Goal: Task Accomplishment & Management: Manage account settings

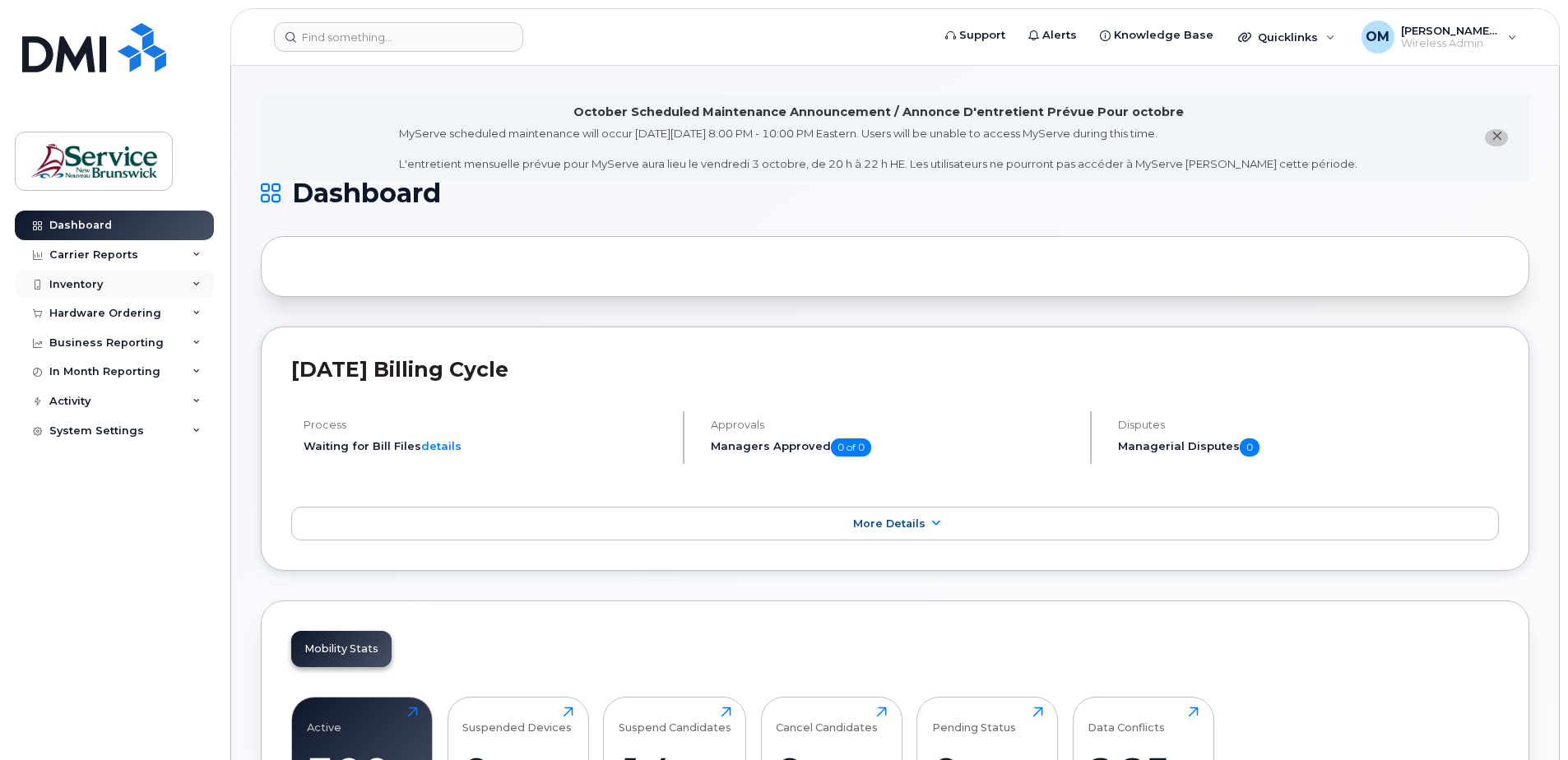
click at [50, 284] on div "Inventory" at bounding box center [76, 284] width 54 height 13
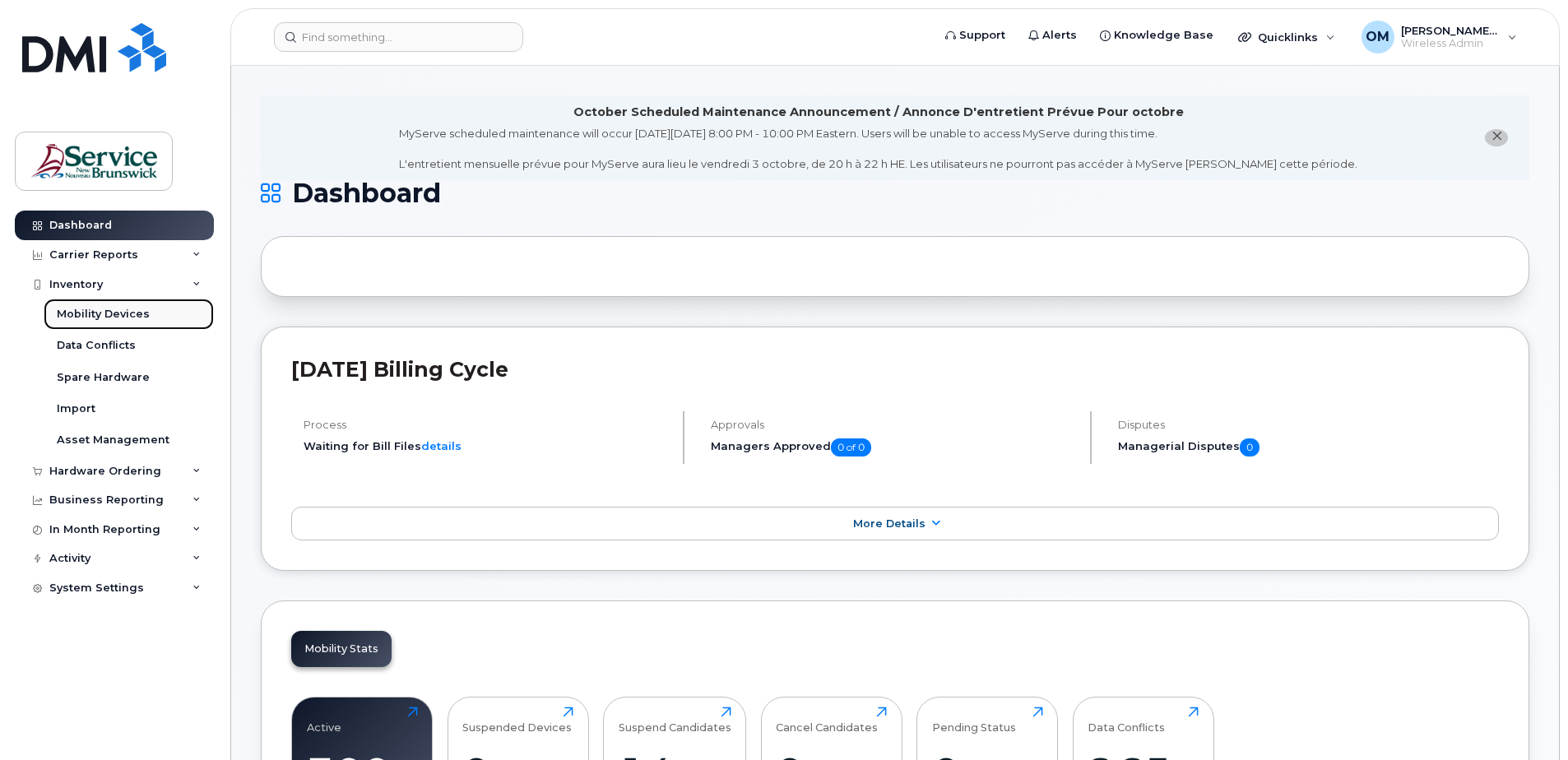
click at [127, 311] on div "Mobility Devices" at bounding box center [104, 314] width 93 height 15
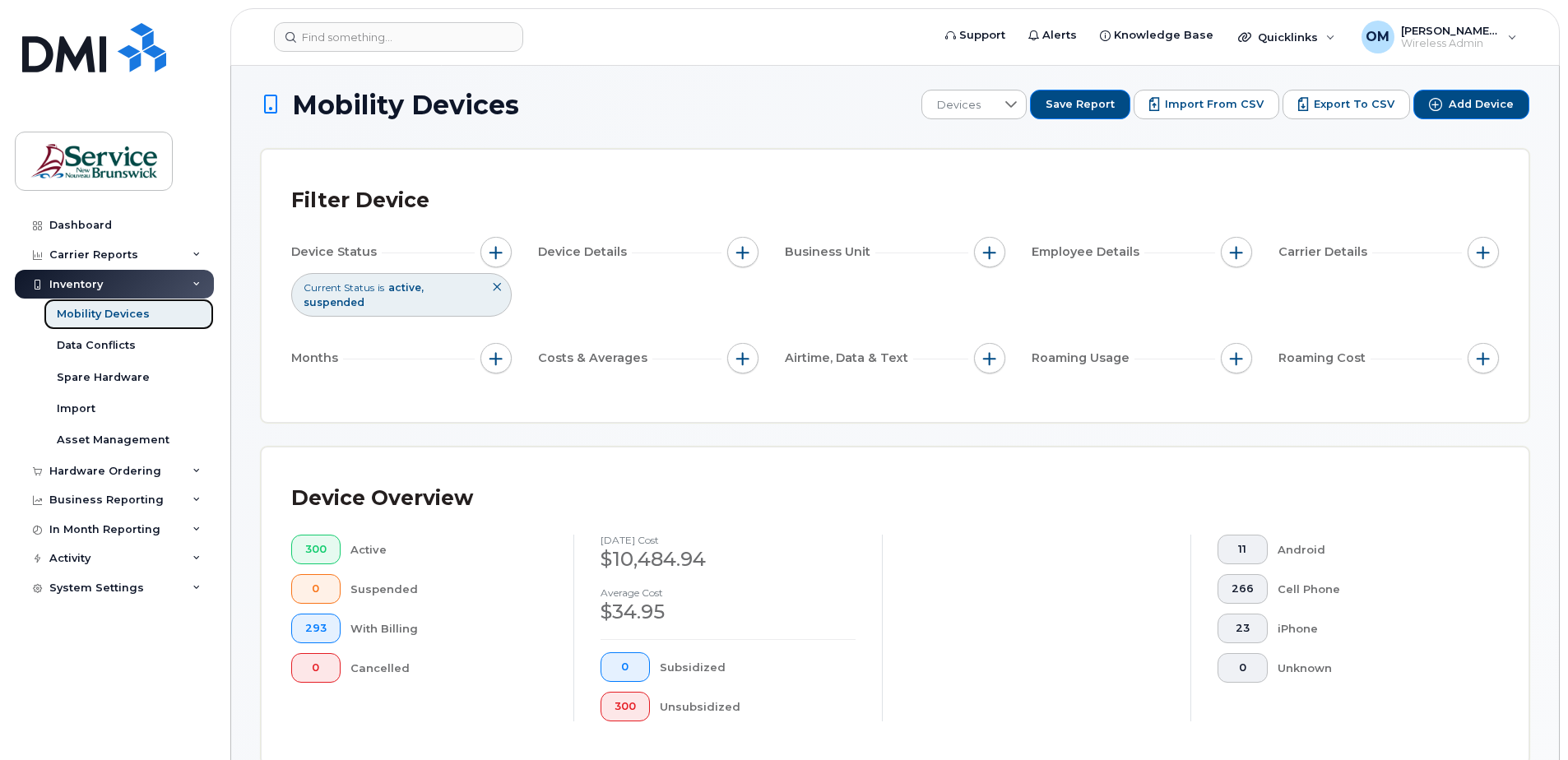
scroll to position [576, 0]
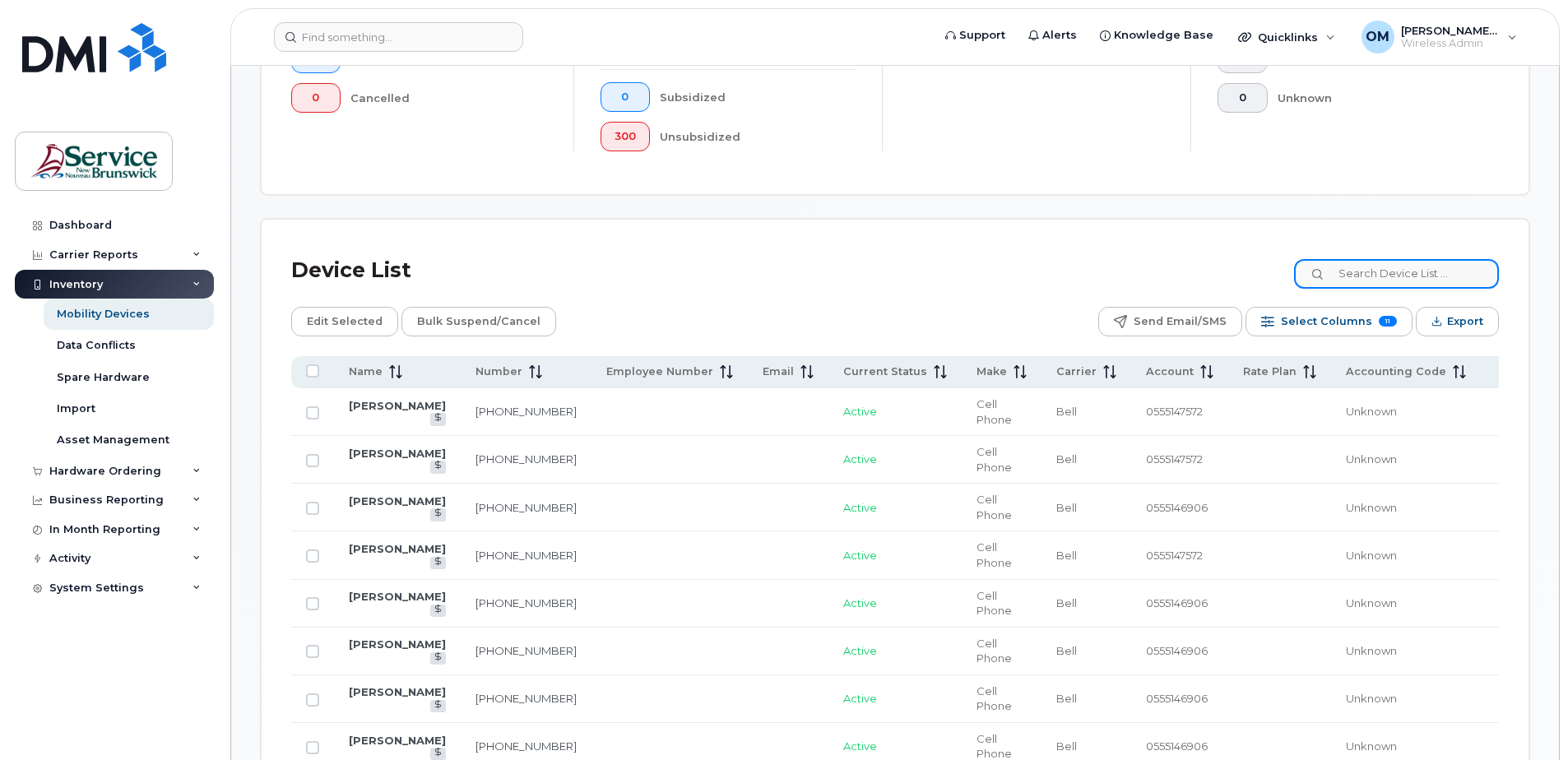
click at [1414, 271] on input at bounding box center [1396, 274] width 205 height 30
paste input "5063402006"
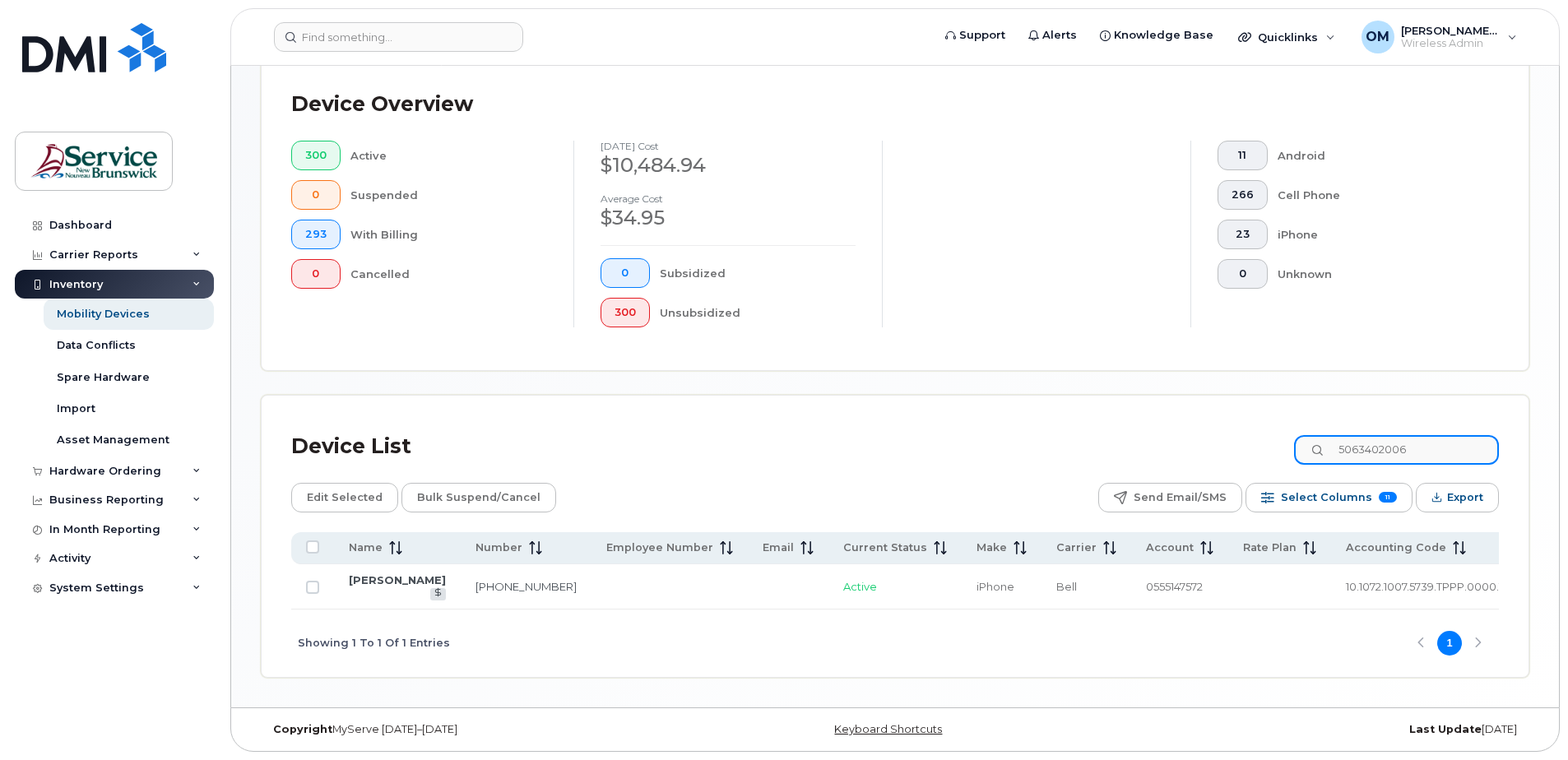
scroll to position [420, 0]
type input "5063402006"
click at [365, 573] on link "Janie Lanteigne" at bounding box center [397, 579] width 97 height 13
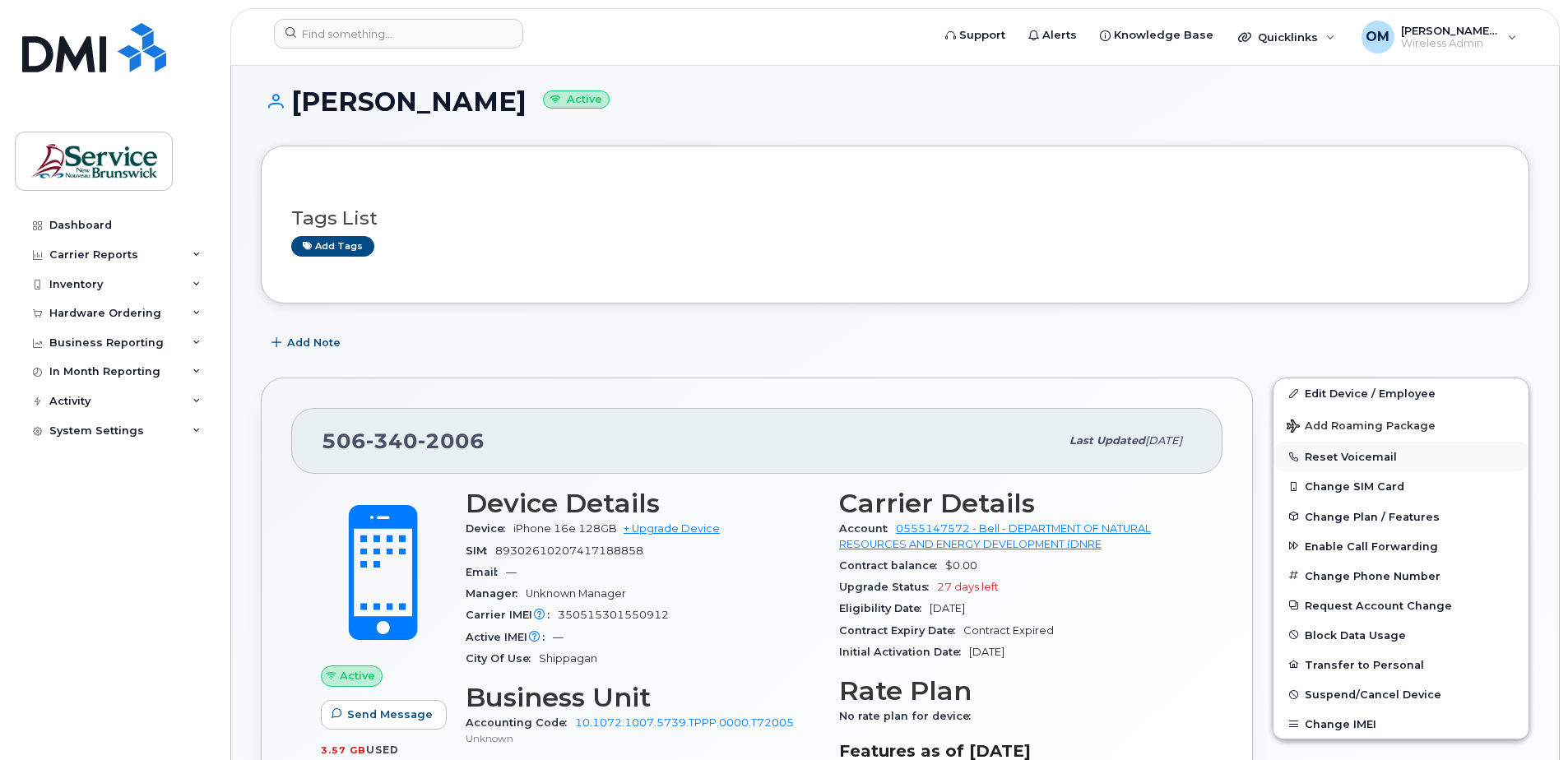
scroll to position [164, 0]
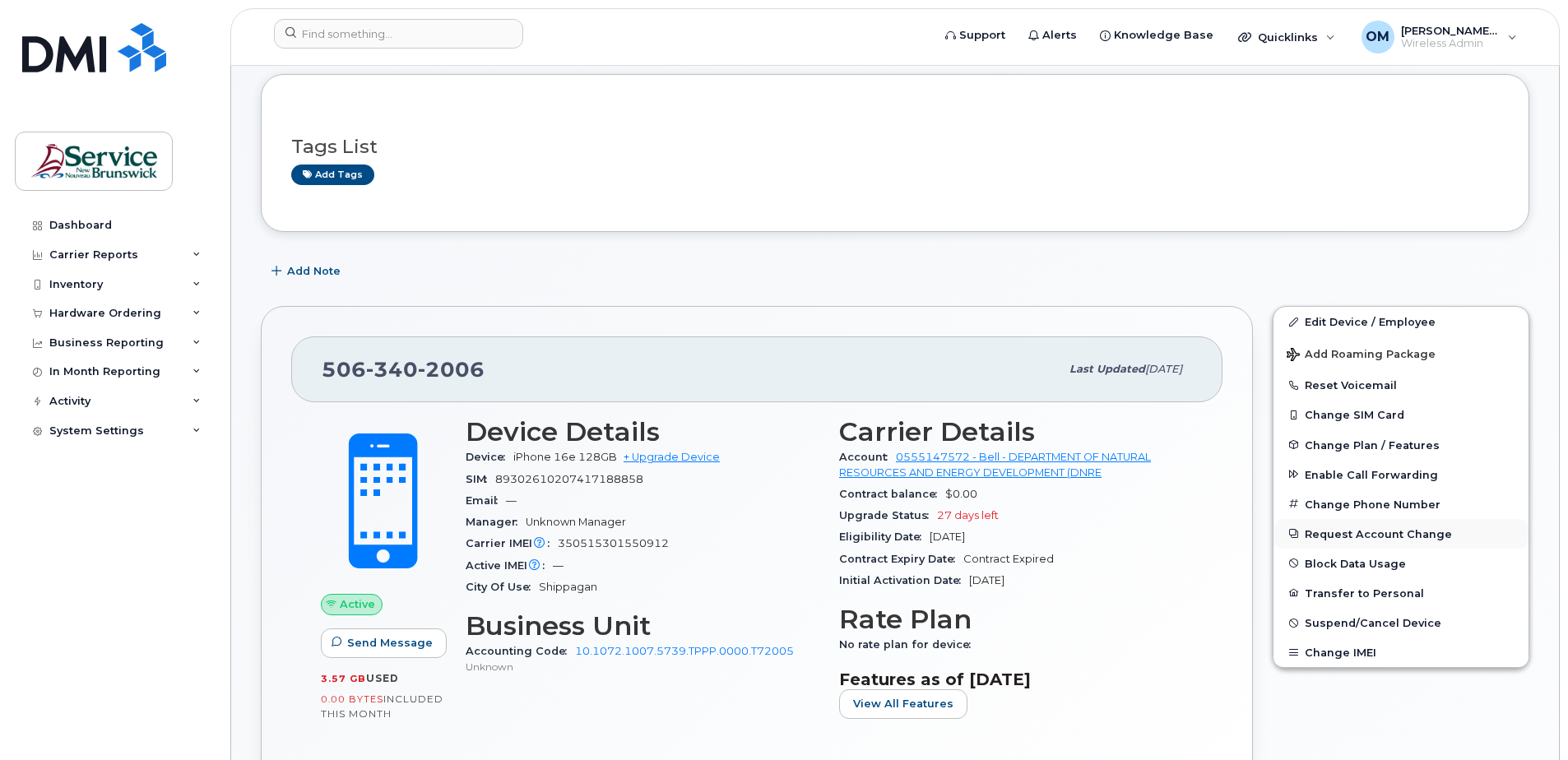
click at [1352, 536] on button "Request Account Change" at bounding box center [1401, 534] width 255 height 30
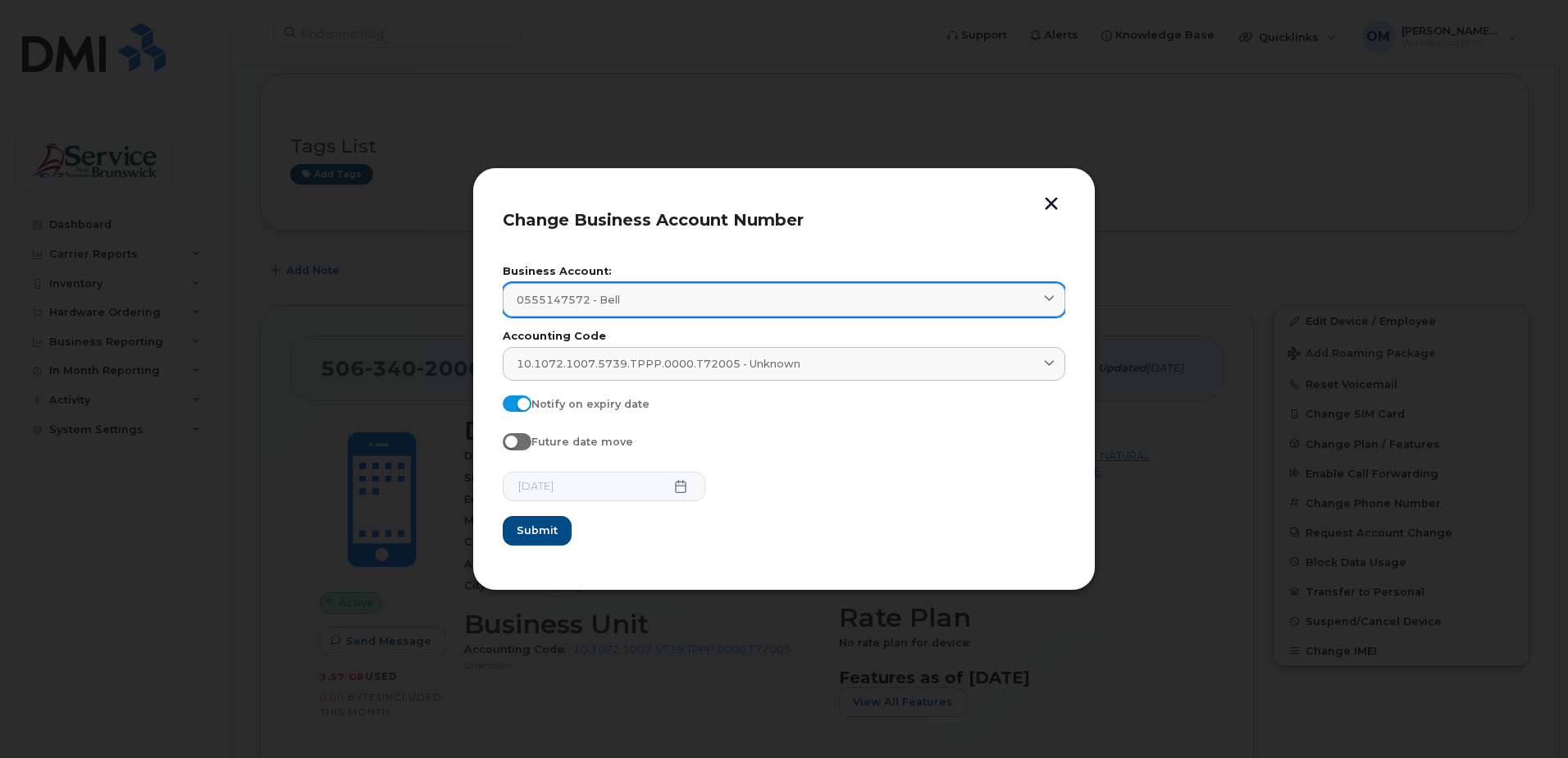
click at [1013, 292] on div "0555147572 - Bell" at bounding box center [783, 300] width 535 height 16
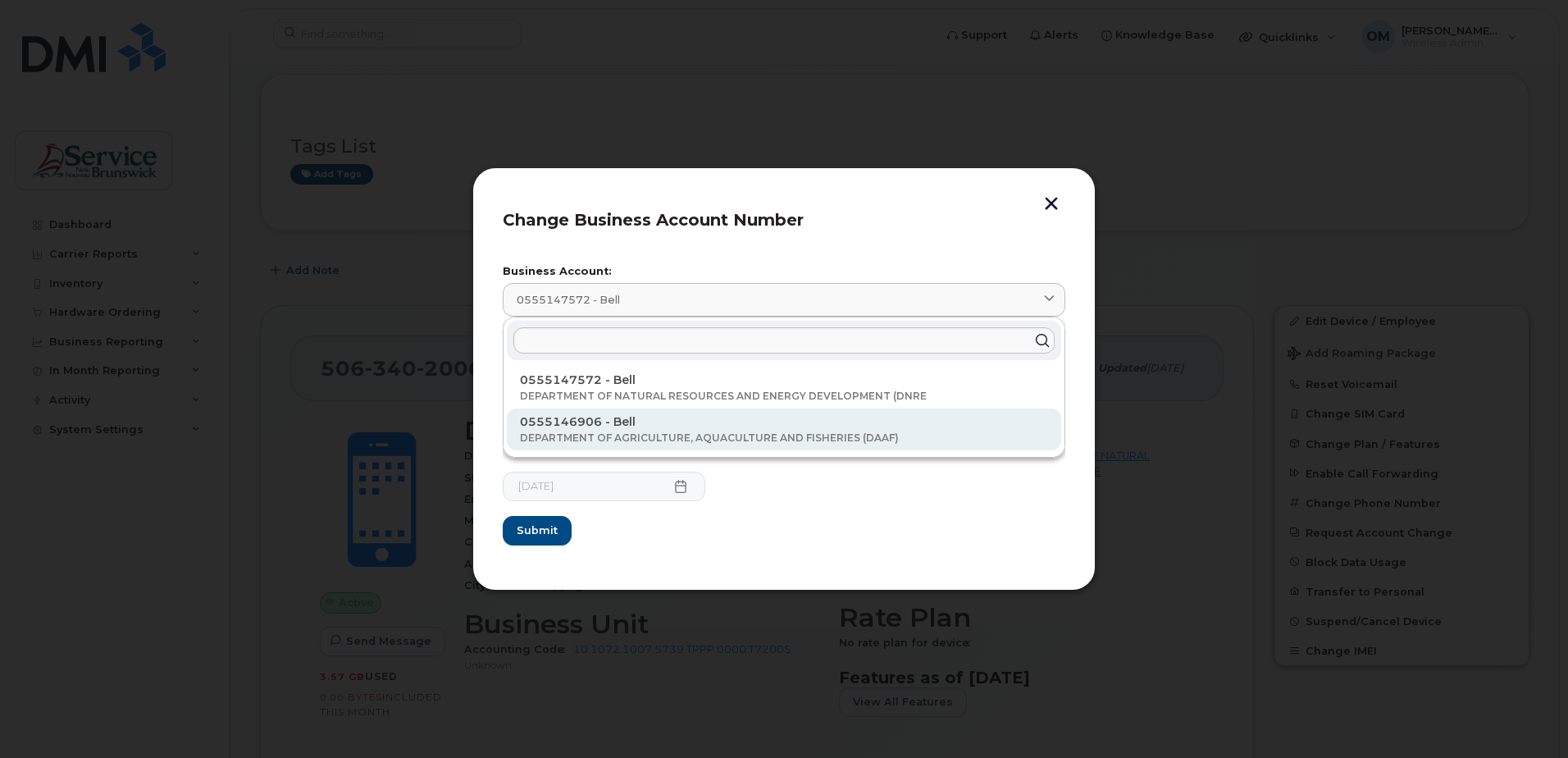
click at [822, 439] on p "DEPARTMENT OF AGRICULTURE, AQUACULTURE AND FISHERIES (DAAF)" at bounding box center [784, 438] width 528 height 15
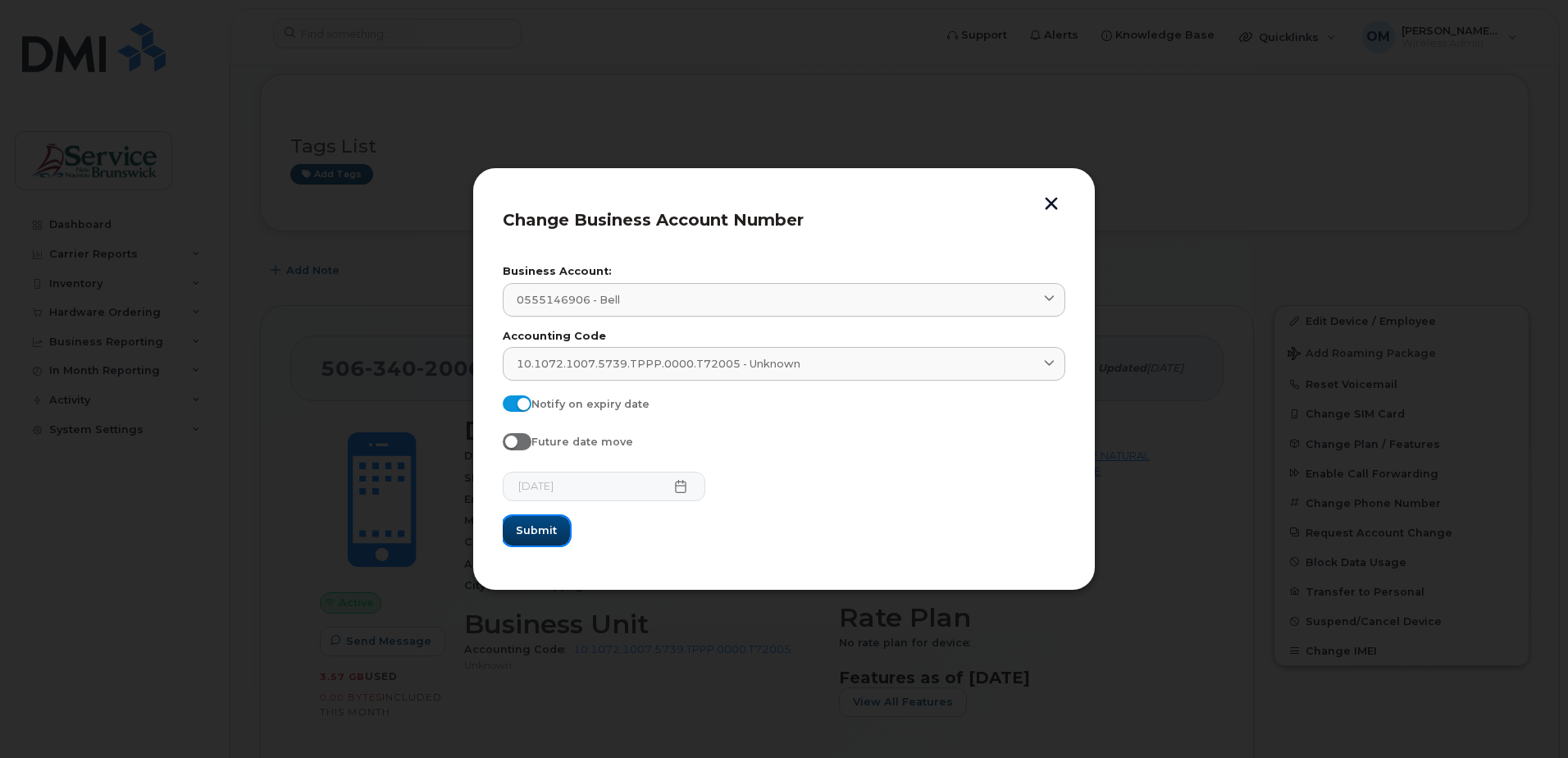
click at [553, 537] on span "Submit" at bounding box center [536, 530] width 41 height 16
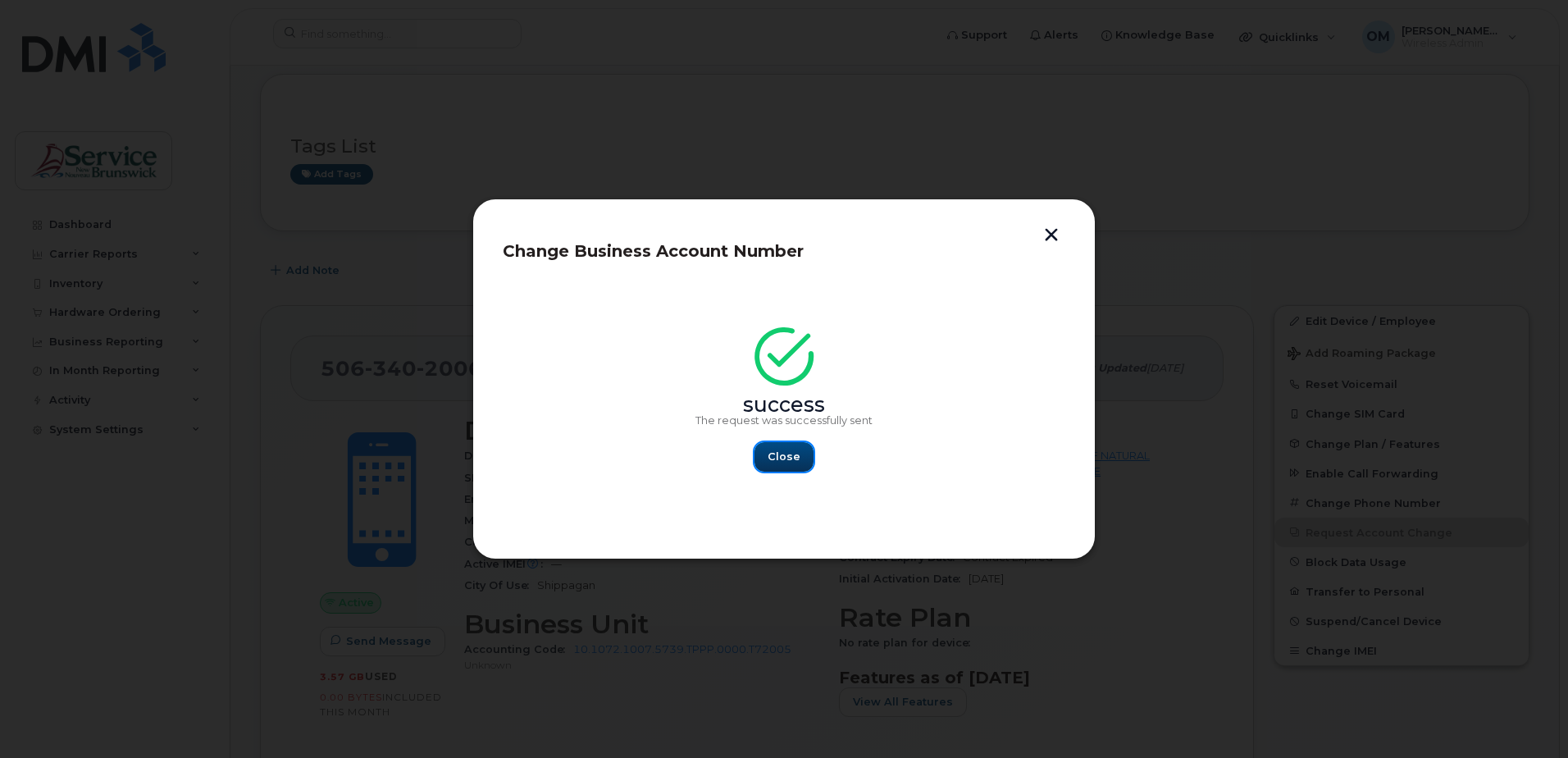
click at [787, 455] on span "Close" at bounding box center [783, 457] width 32 height 16
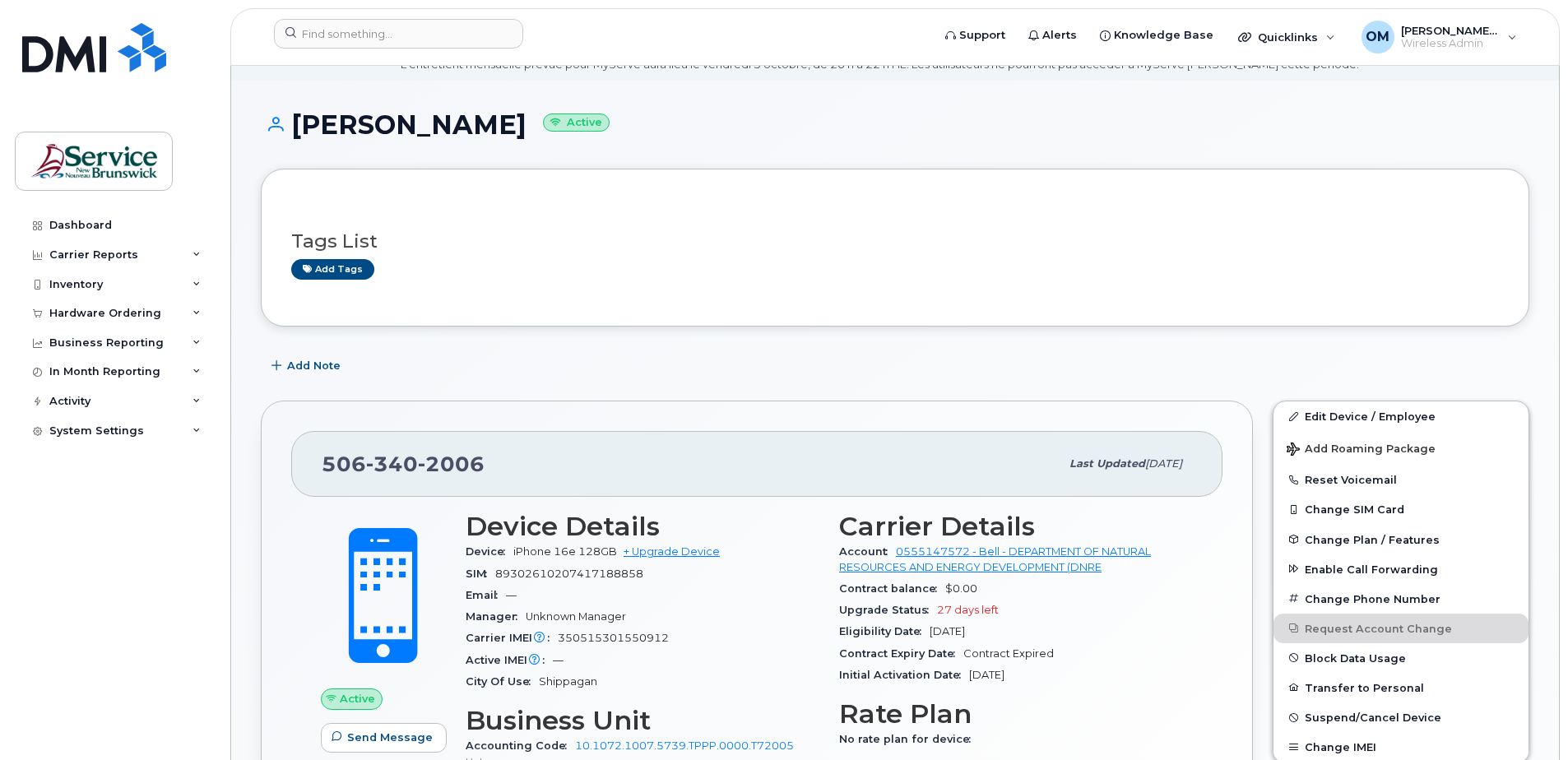
scroll to position [0, 0]
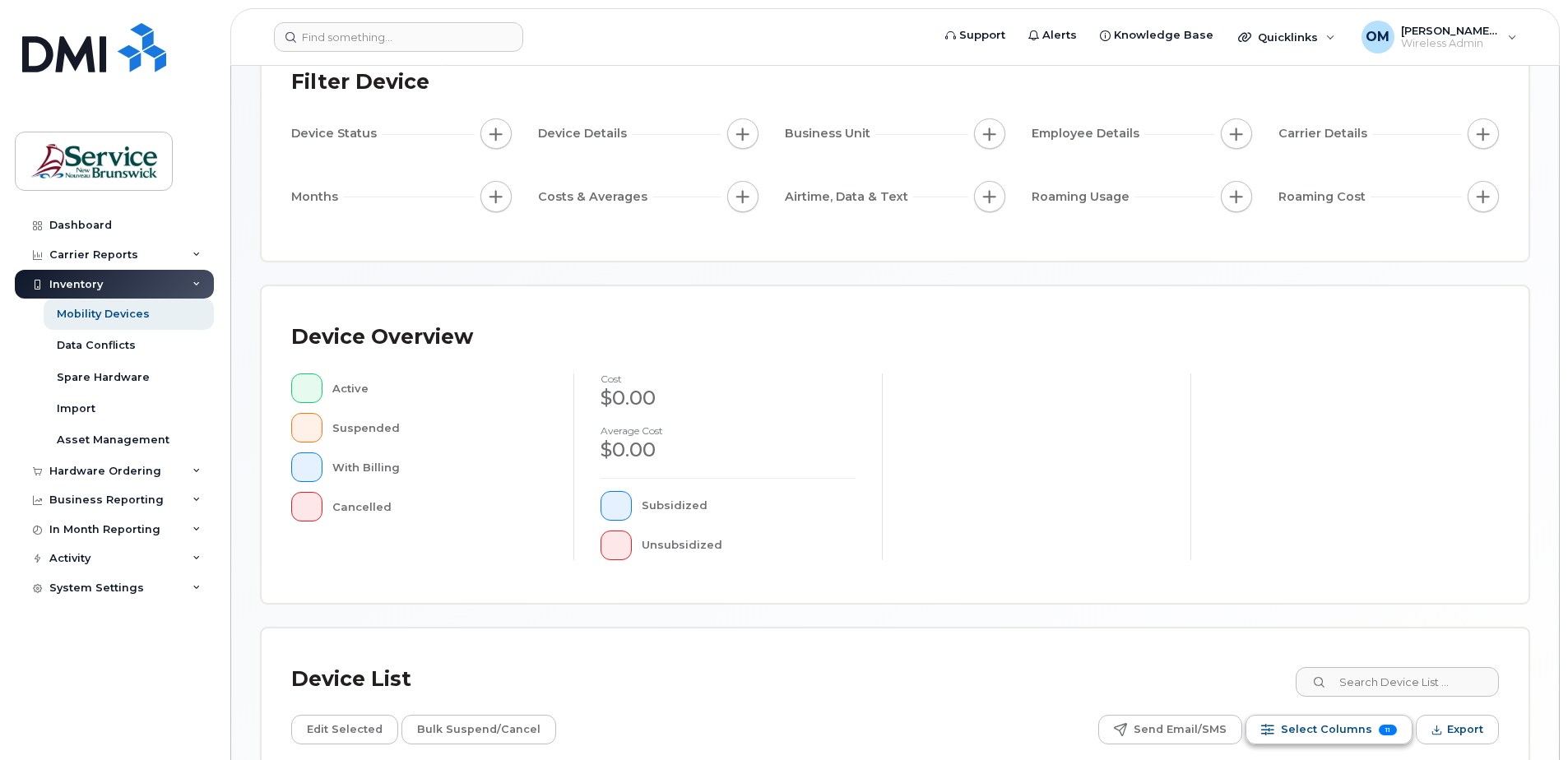
scroll to position [371, 0]
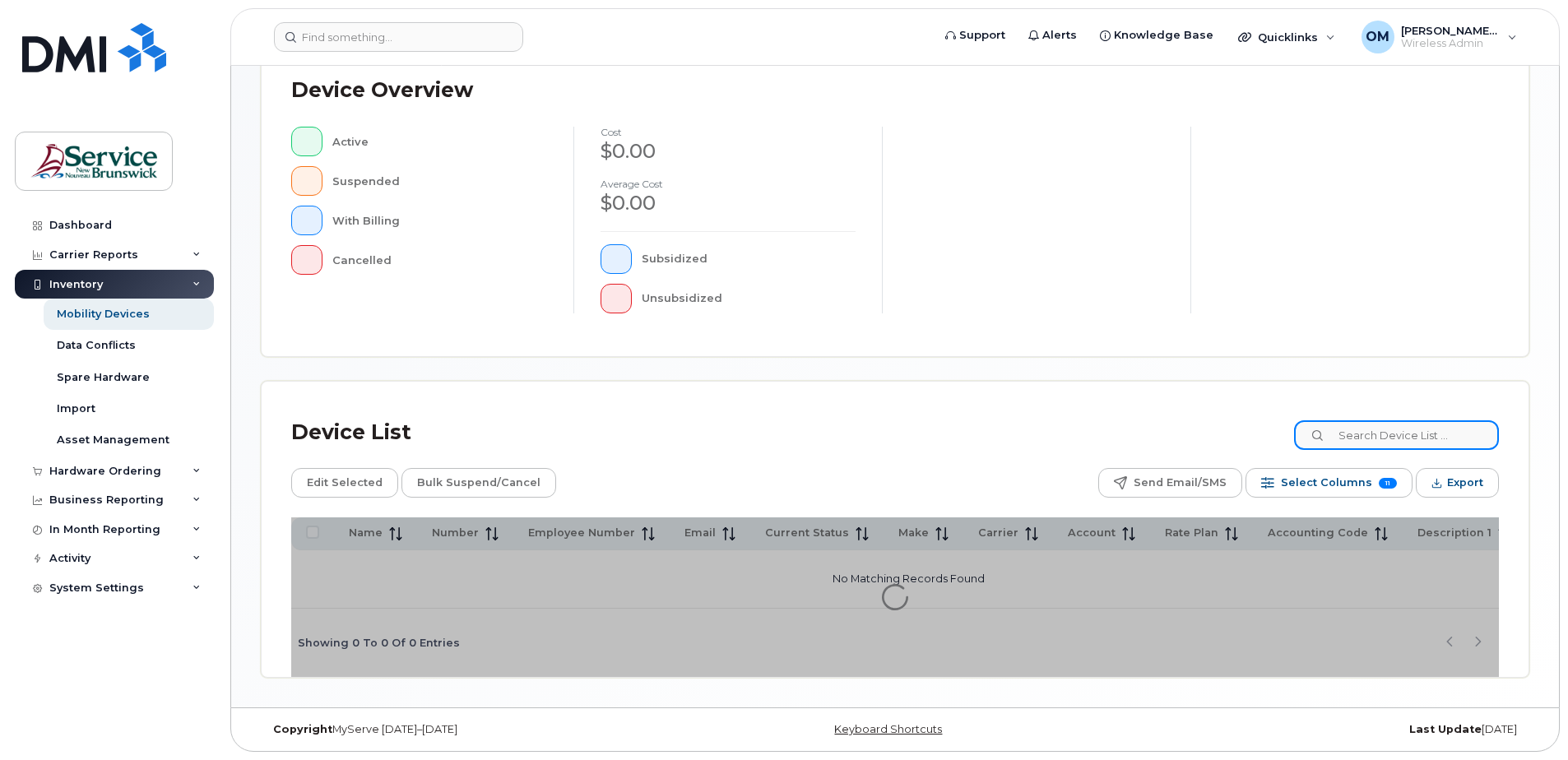
click at [1413, 436] on input at bounding box center [1396, 435] width 205 height 30
paste input "5064293512"
click at [1421, 429] on input "5064293512" at bounding box center [1396, 435] width 205 height 30
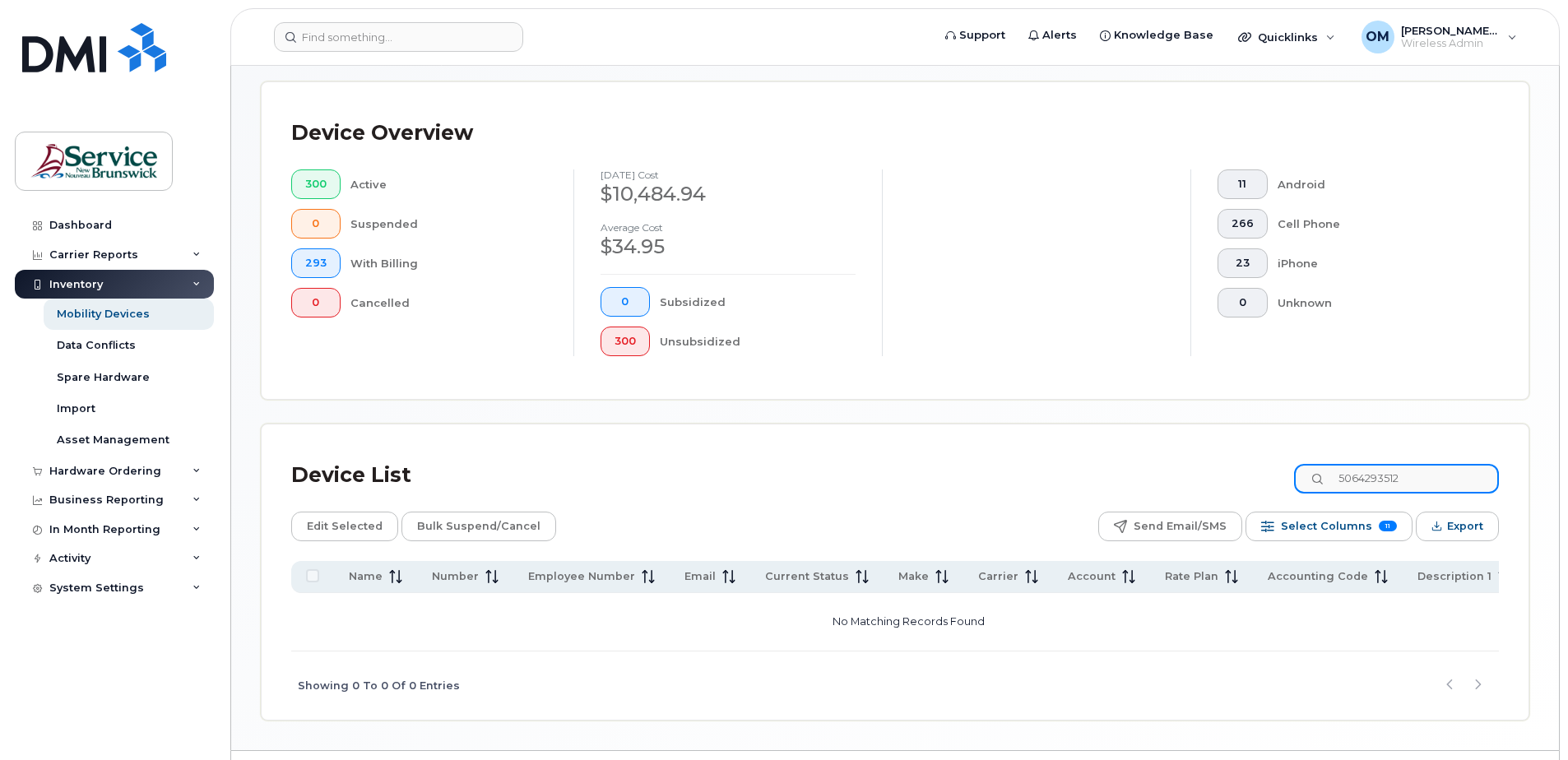
drag, startPoint x: 1422, startPoint y: 483, endPoint x: 1316, endPoint y: 475, distance: 106.3
click at [1316, 475] on input "5064293512" at bounding box center [1396, 479] width 205 height 30
paste input "786691"
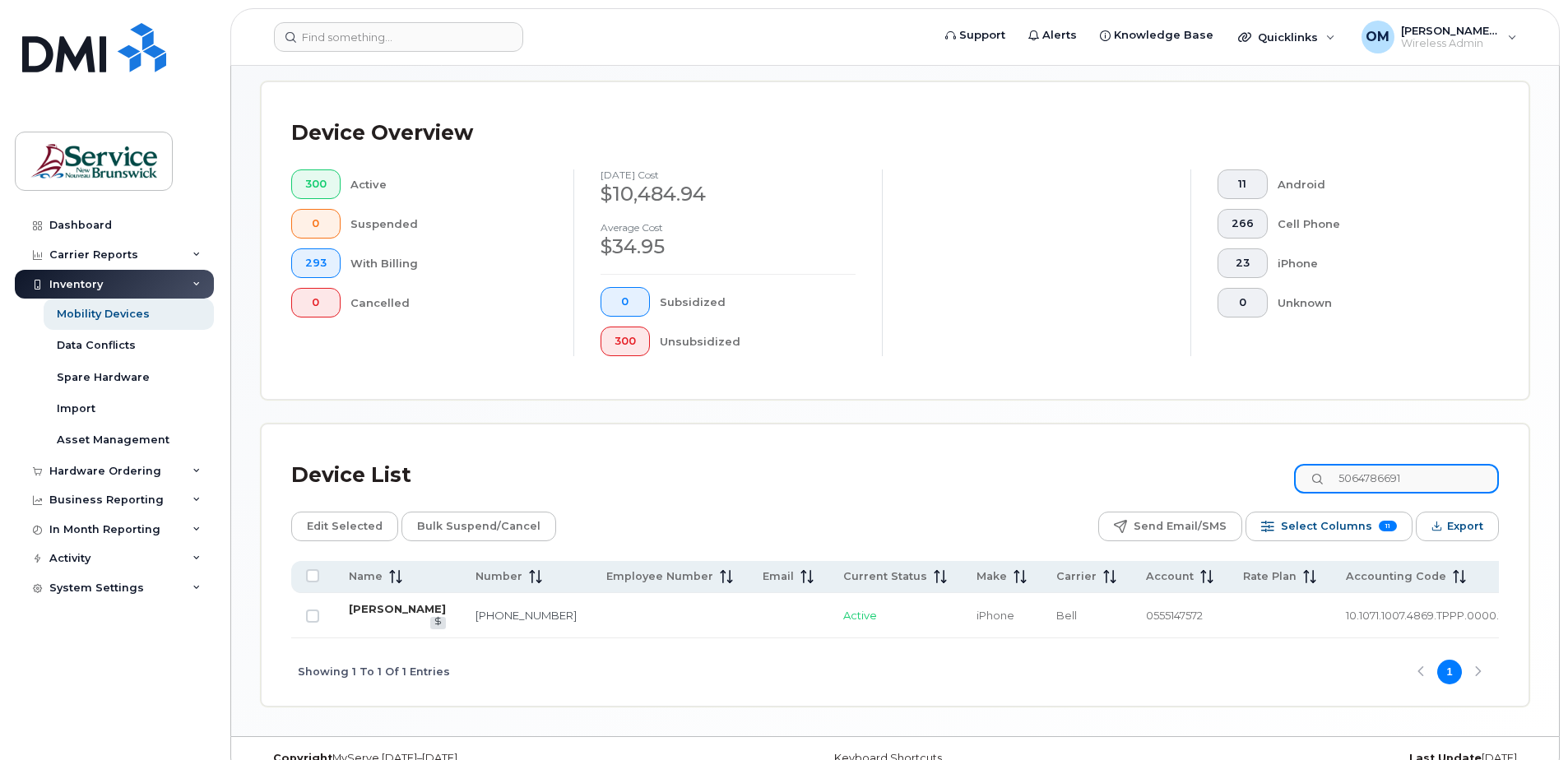
type input "5064786691"
click at [368, 615] on link "Rachel Bernard" at bounding box center [397, 608] width 97 height 13
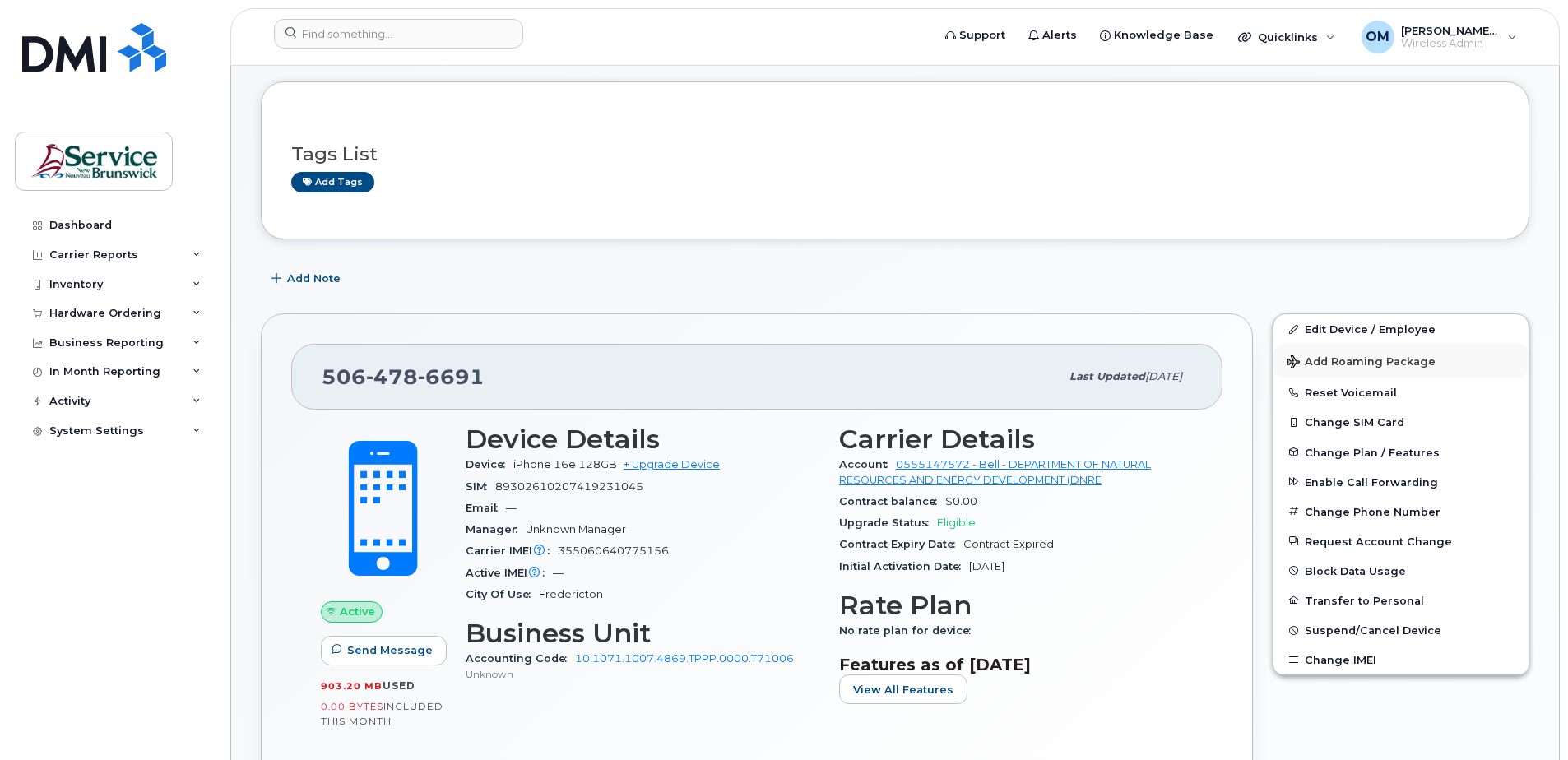
scroll to position [164, 0]
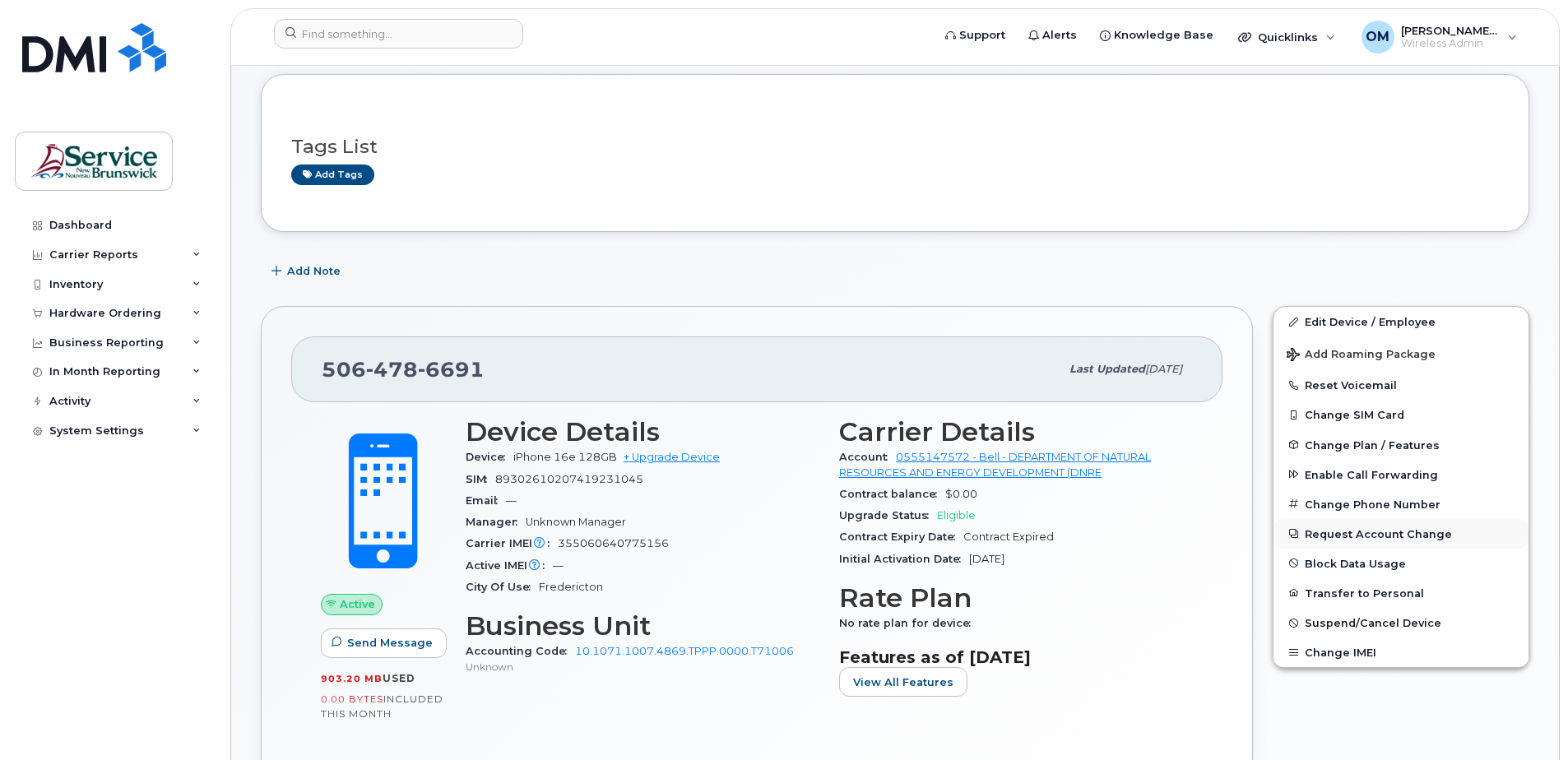
click at [1391, 536] on button "Request Account Change" at bounding box center [1401, 534] width 255 height 30
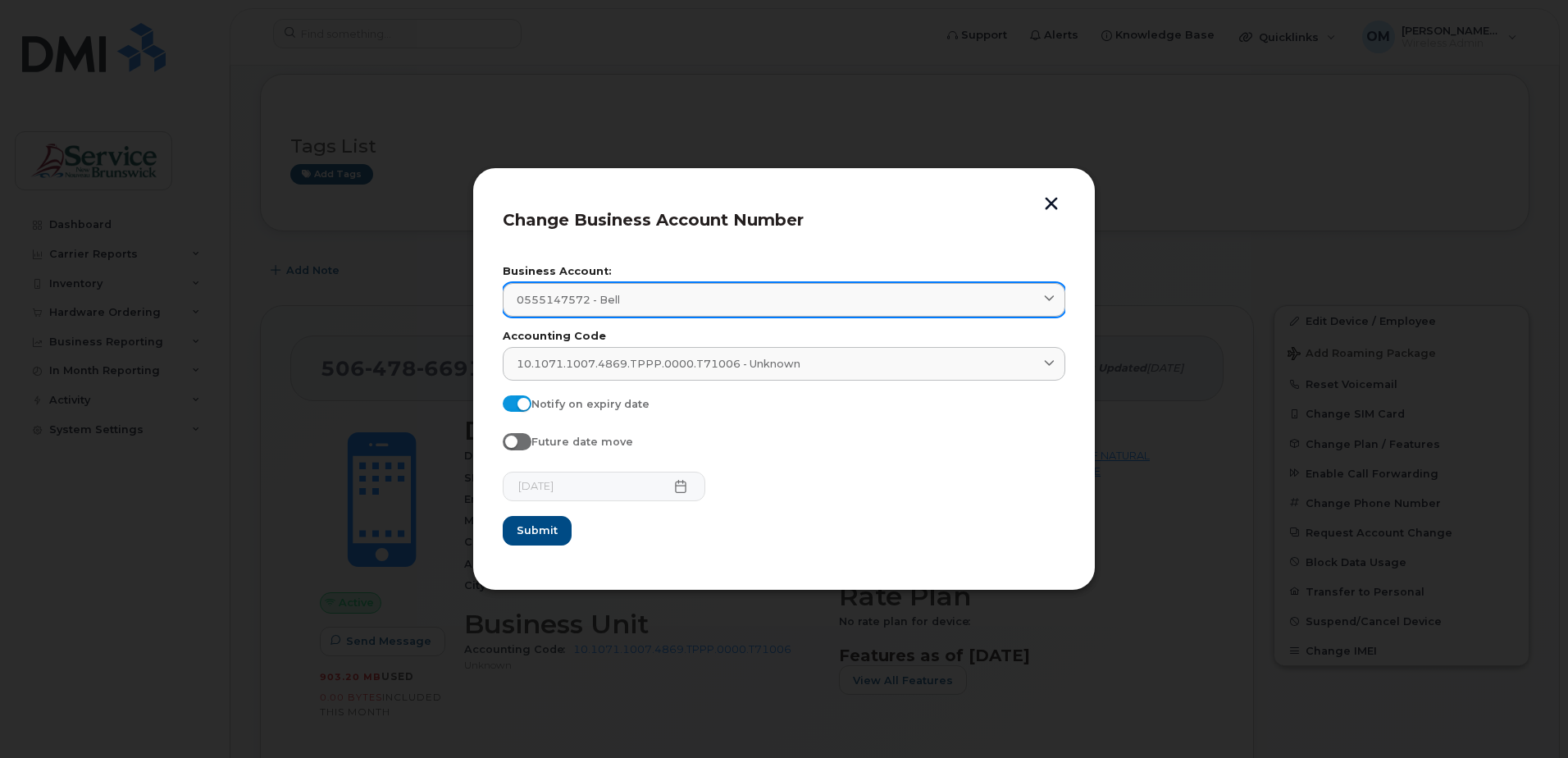
click at [909, 307] on link "0555147572 - Bell" at bounding box center [784, 299] width 563 height 33
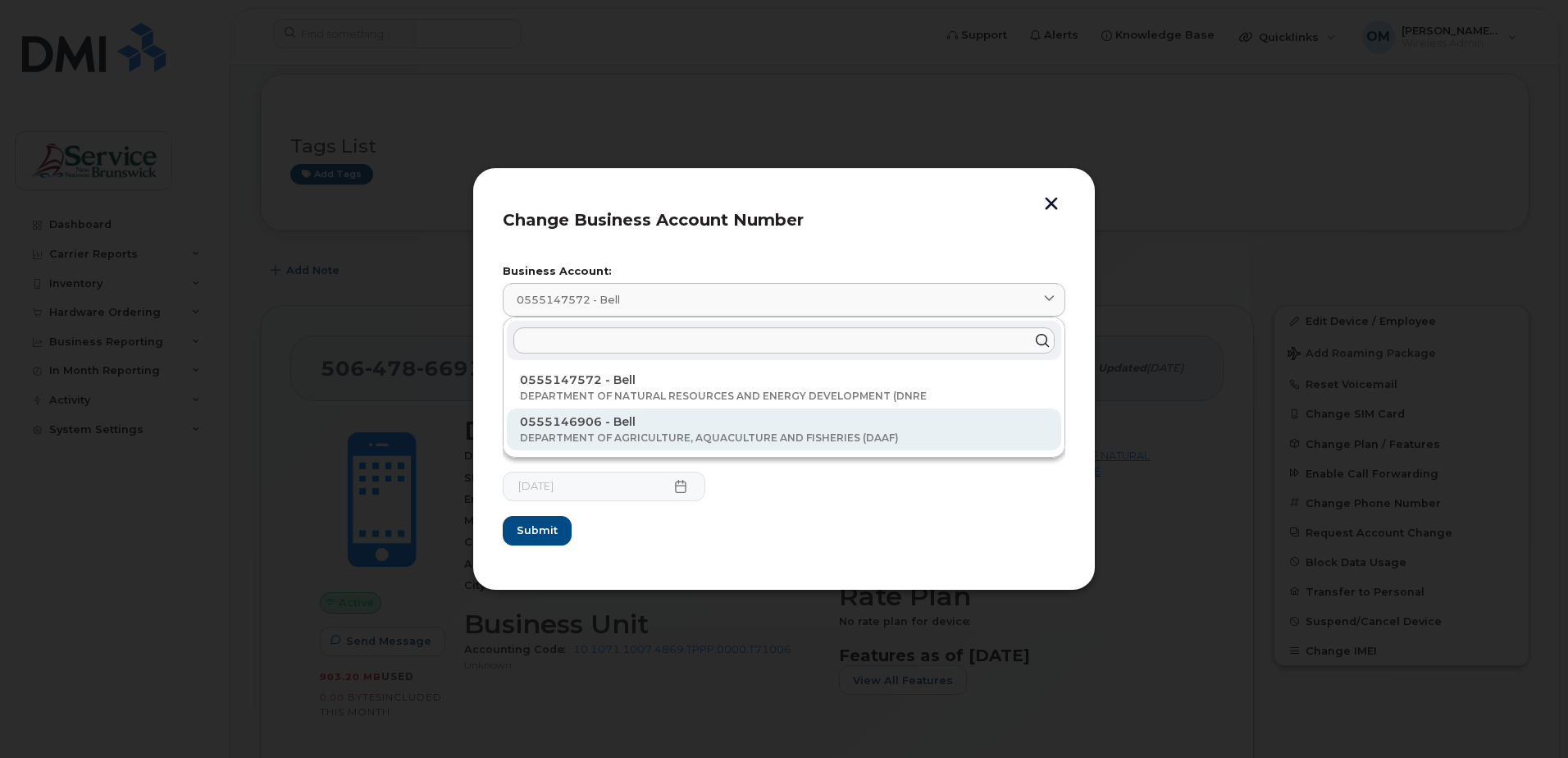
click at [796, 431] on div "0555146906 - Bell DEPARTMENT OF AGRICULTURE, AQUACULTURE AND FISHERIES (DAAF)" at bounding box center [784, 430] width 555 height 42
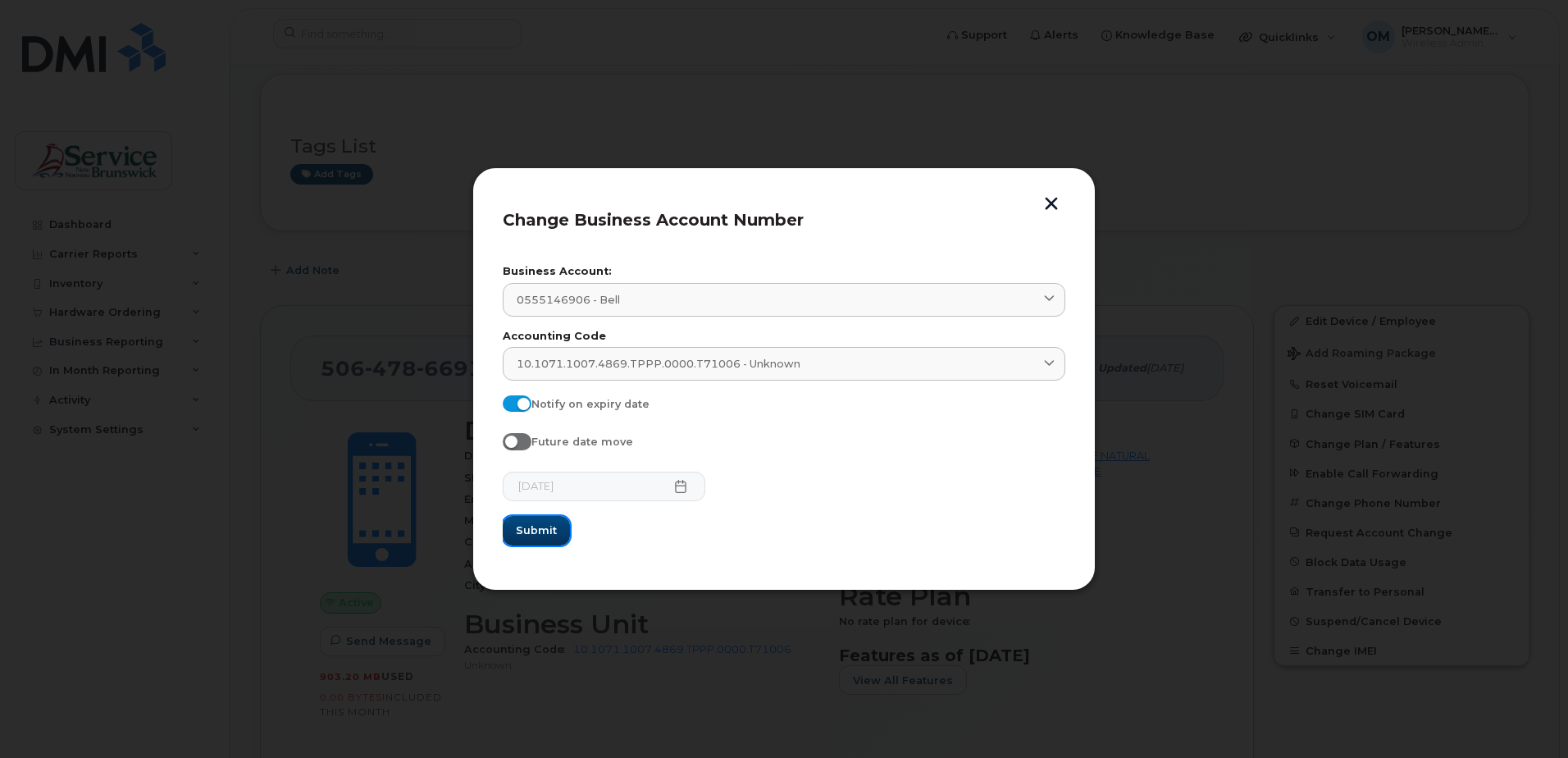
click at [528, 526] on span "Submit" at bounding box center [536, 530] width 41 height 16
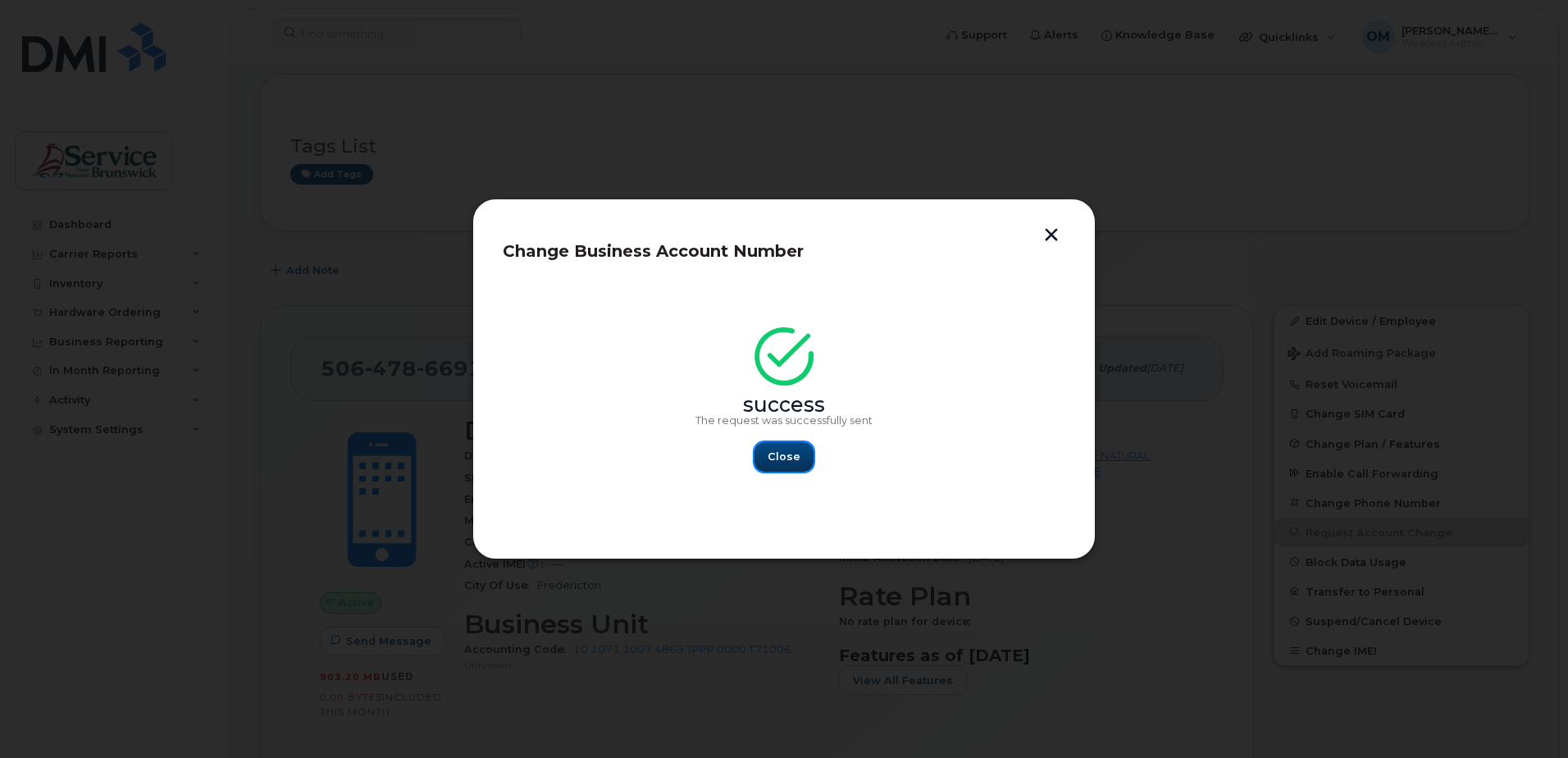
click at [794, 465] on button "Close" at bounding box center [783, 457] width 59 height 30
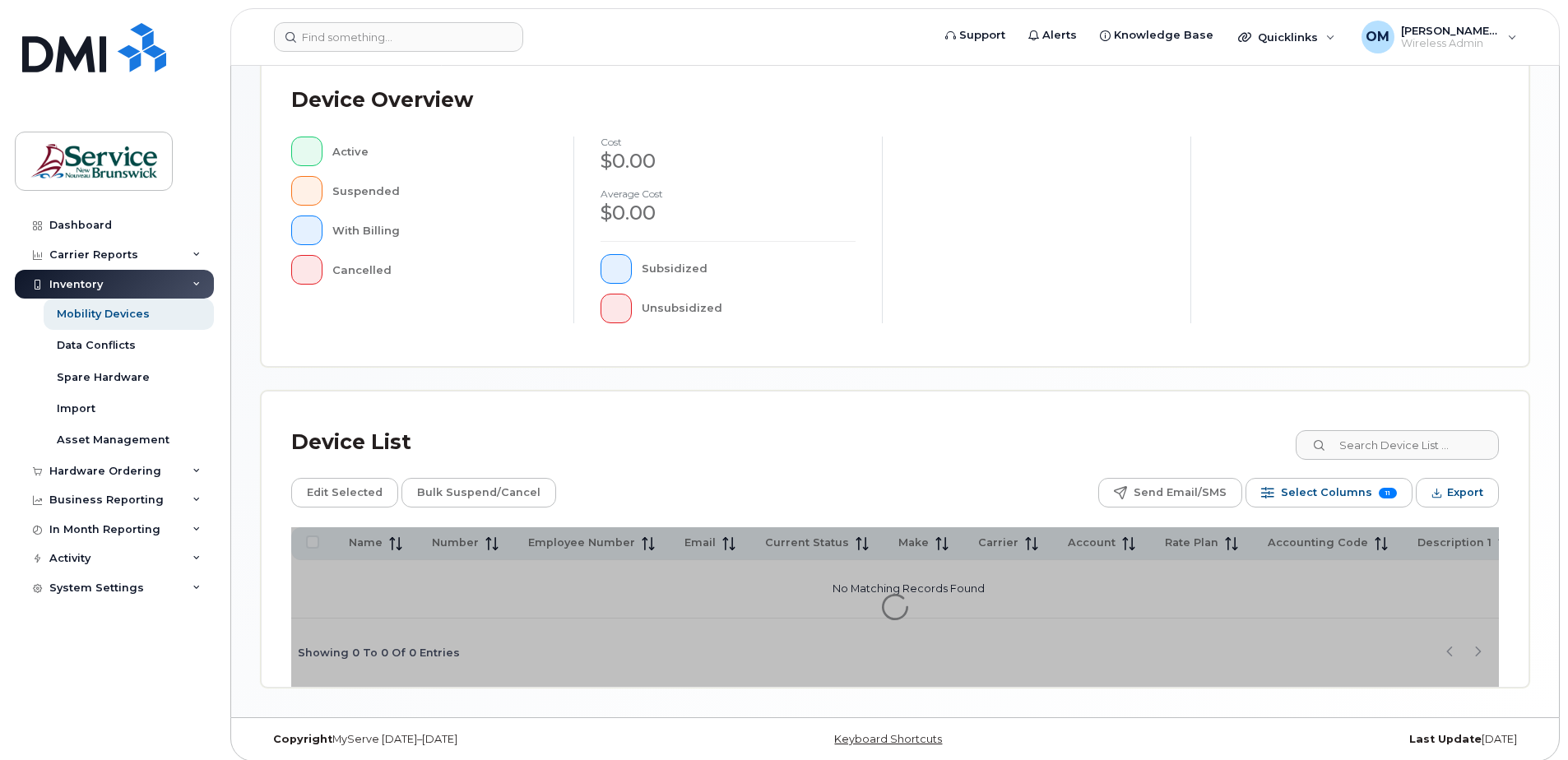
scroll to position [371, 0]
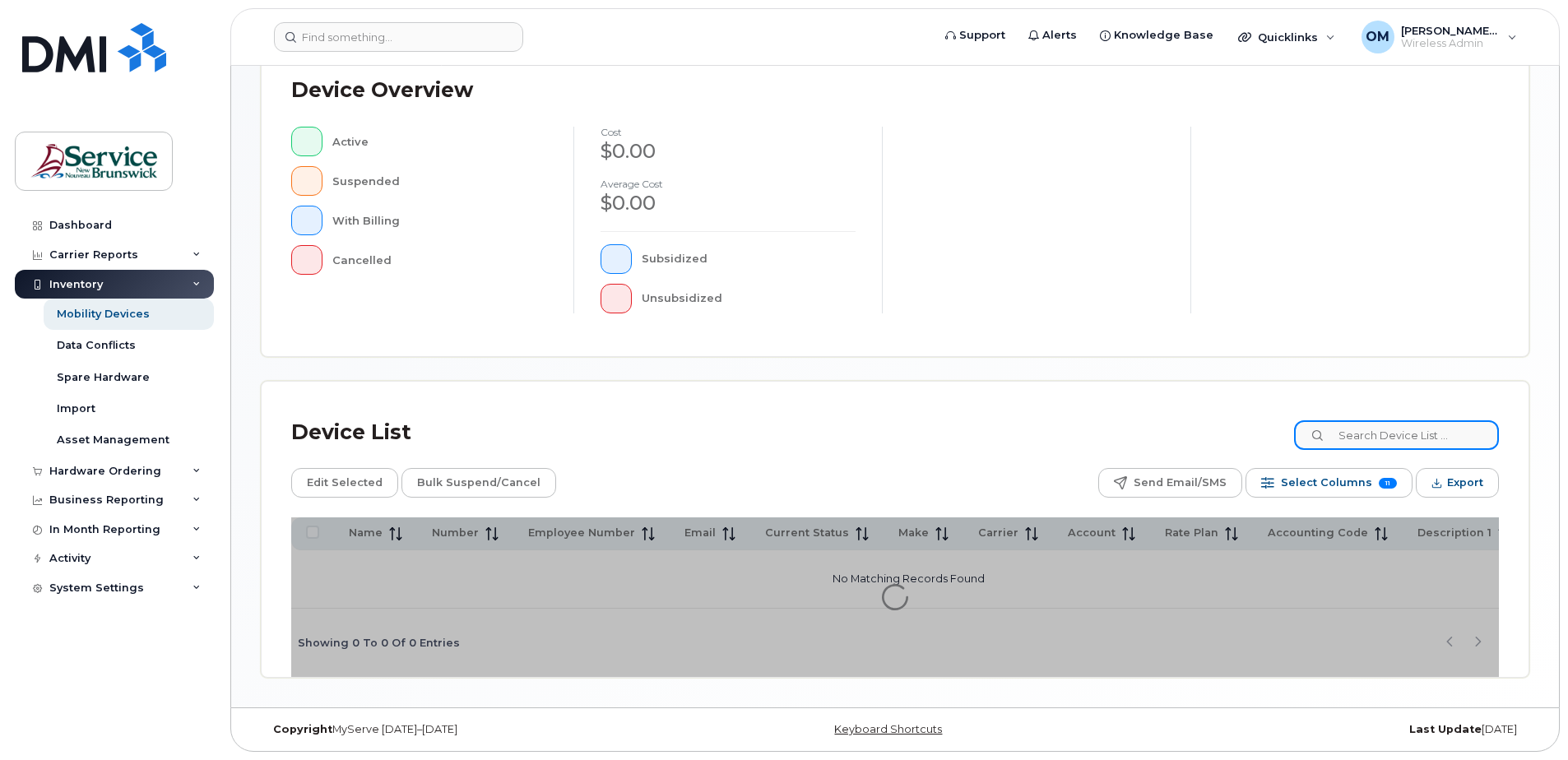
click at [1405, 441] on input at bounding box center [1396, 435] width 205 height 30
paste input "5069535172"
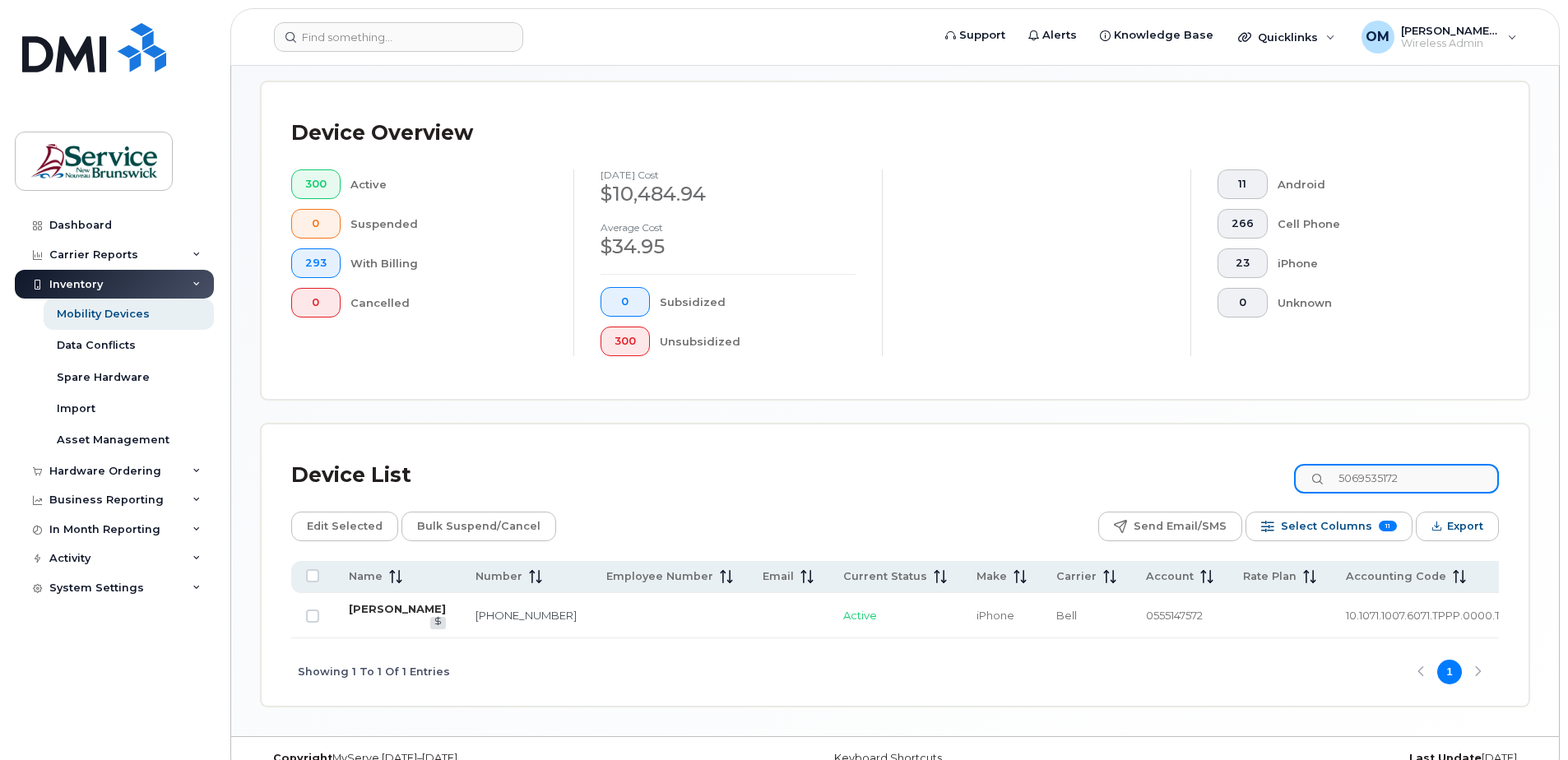
type input "5069535172"
click at [370, 615] on link "Heather Russell" at bounding box center [397, 608] width 97 height 13
click at [370, 616] on td "Heather Russell" at bounding box center [398, 616] width 126 height 46
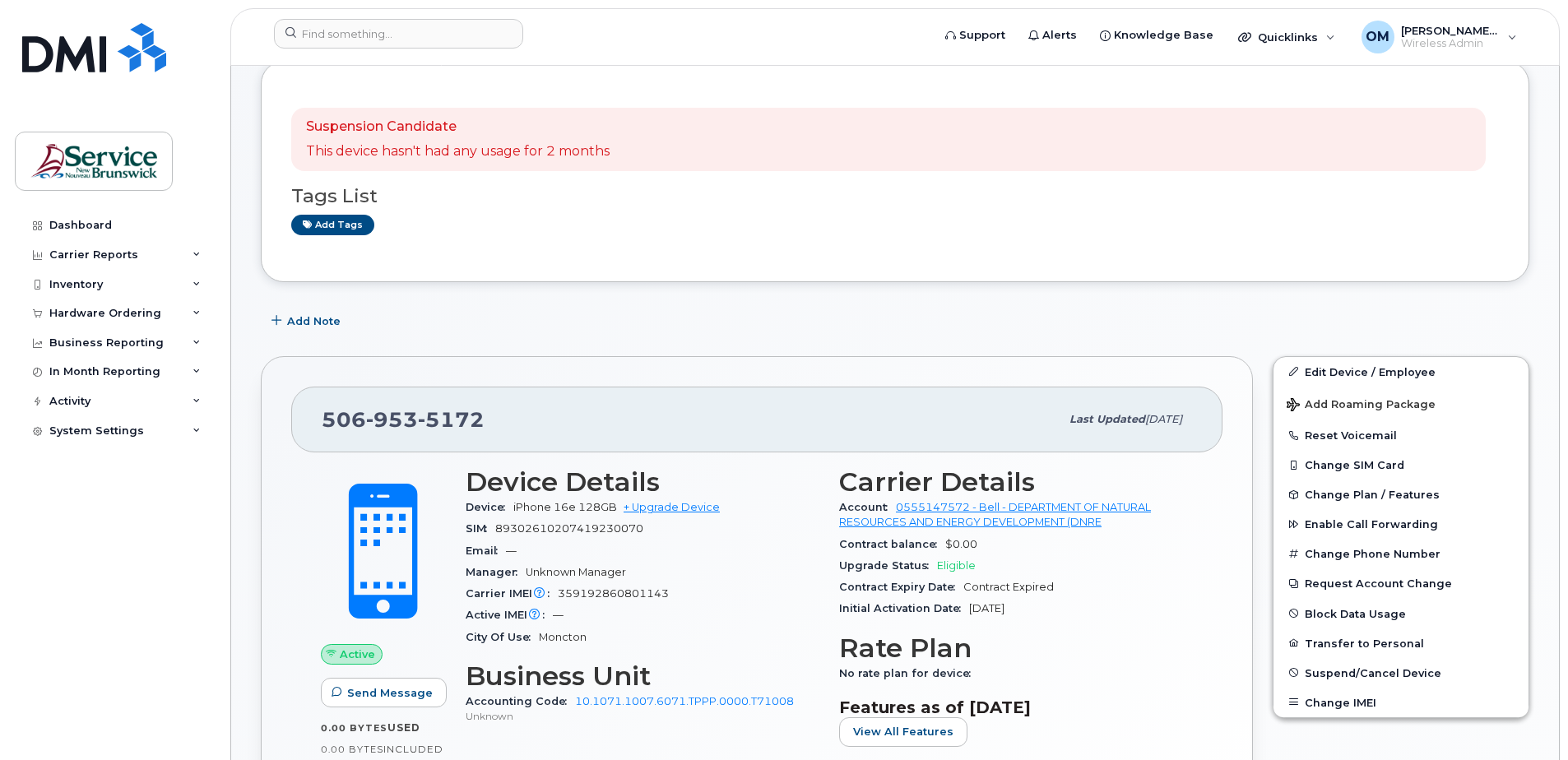
scroll to position [247, 0]
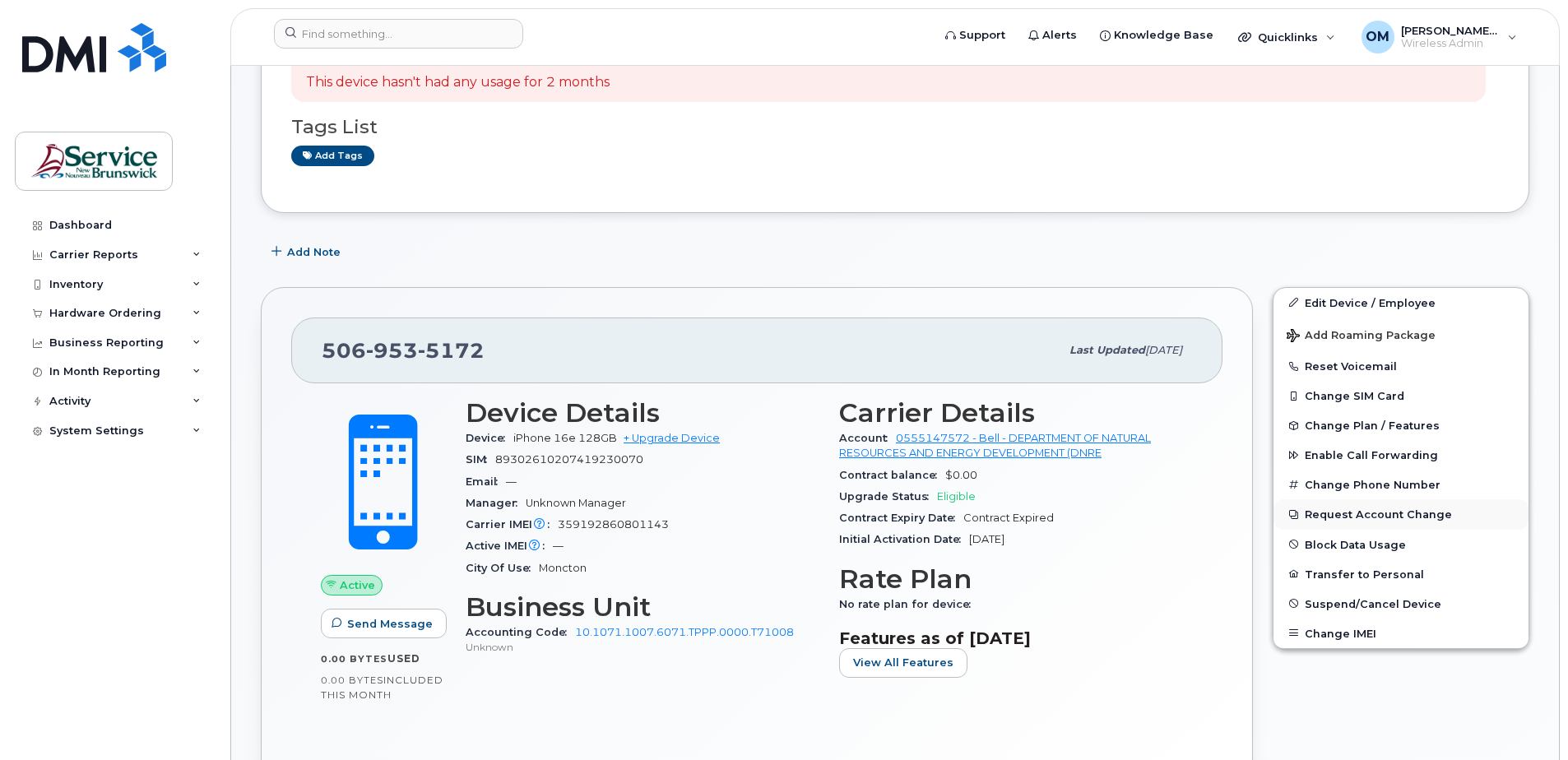
click at [1357, 509] on button "Request Account Change" at bounding box center [1401, 514] width 255 height 30
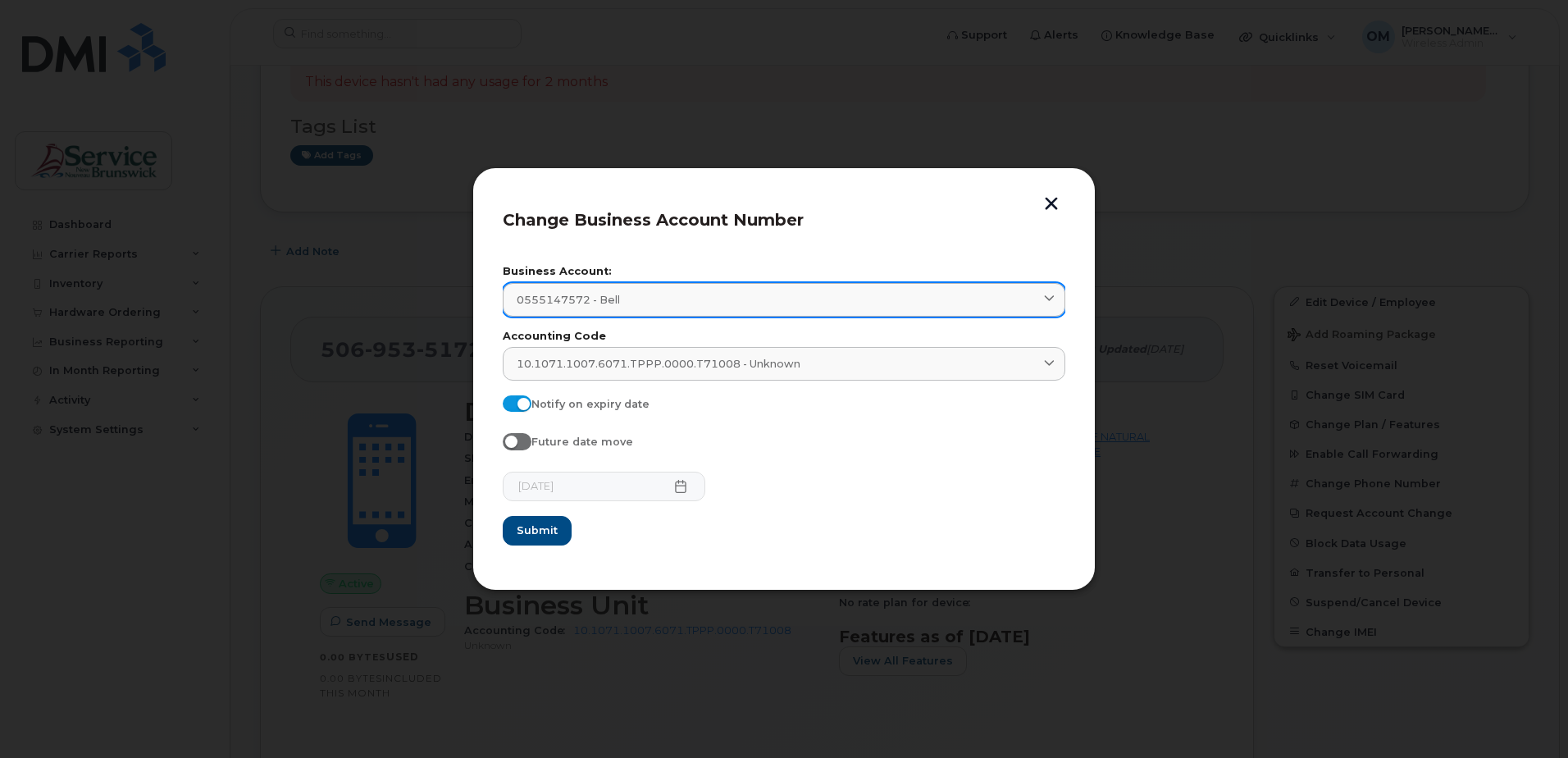
click at [687, 300] on div "0555147572 - Bell" at bounding box center [783, 300] width 535 height 16
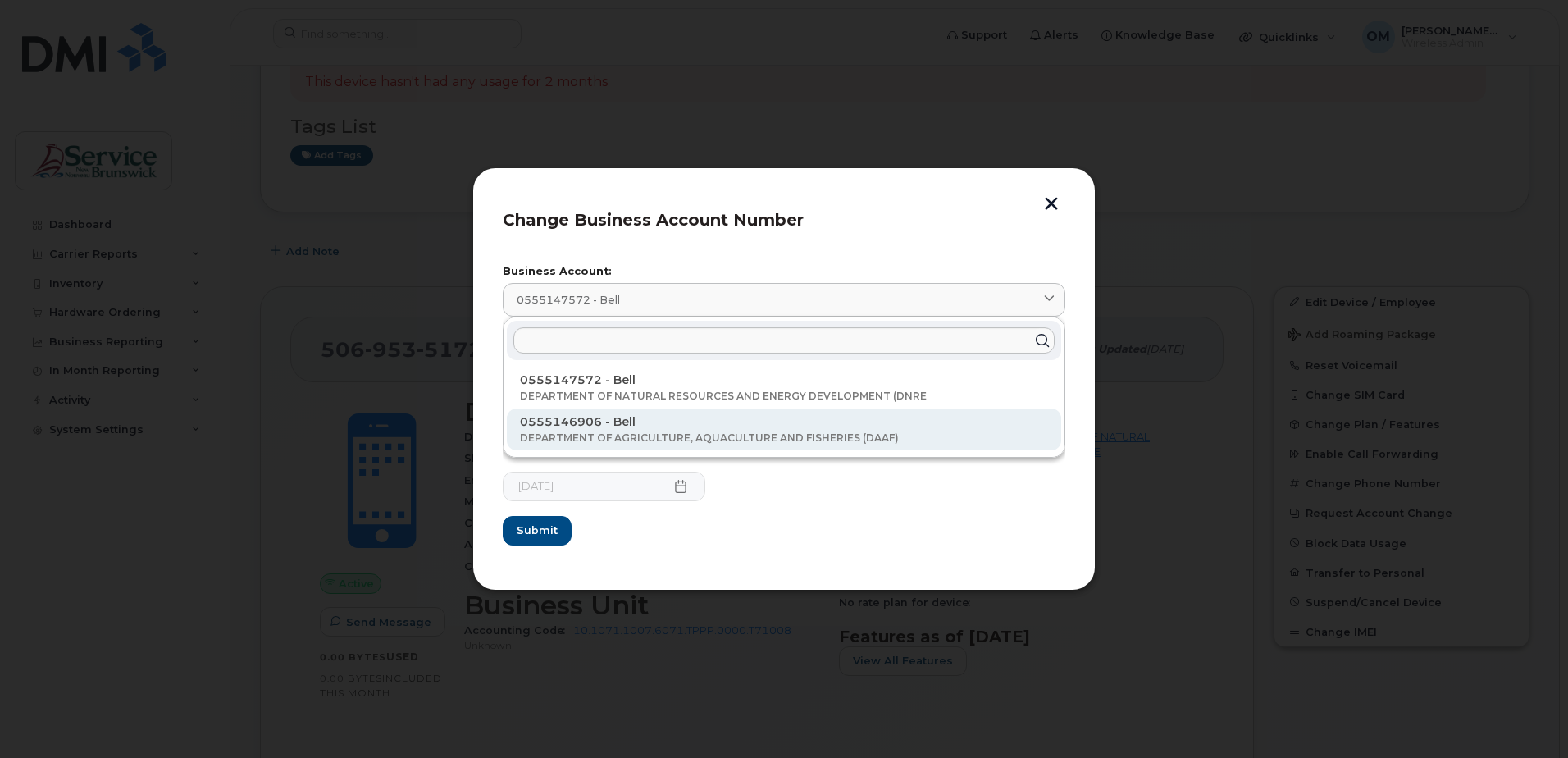
click at [686, 430] on div "0555146906 - Bell DEPARTMENT OF AGRICULTURE, AQUACULTURE AND FISHERIES (DAAF)" at bounding box center [784, 430] width 555 height 42
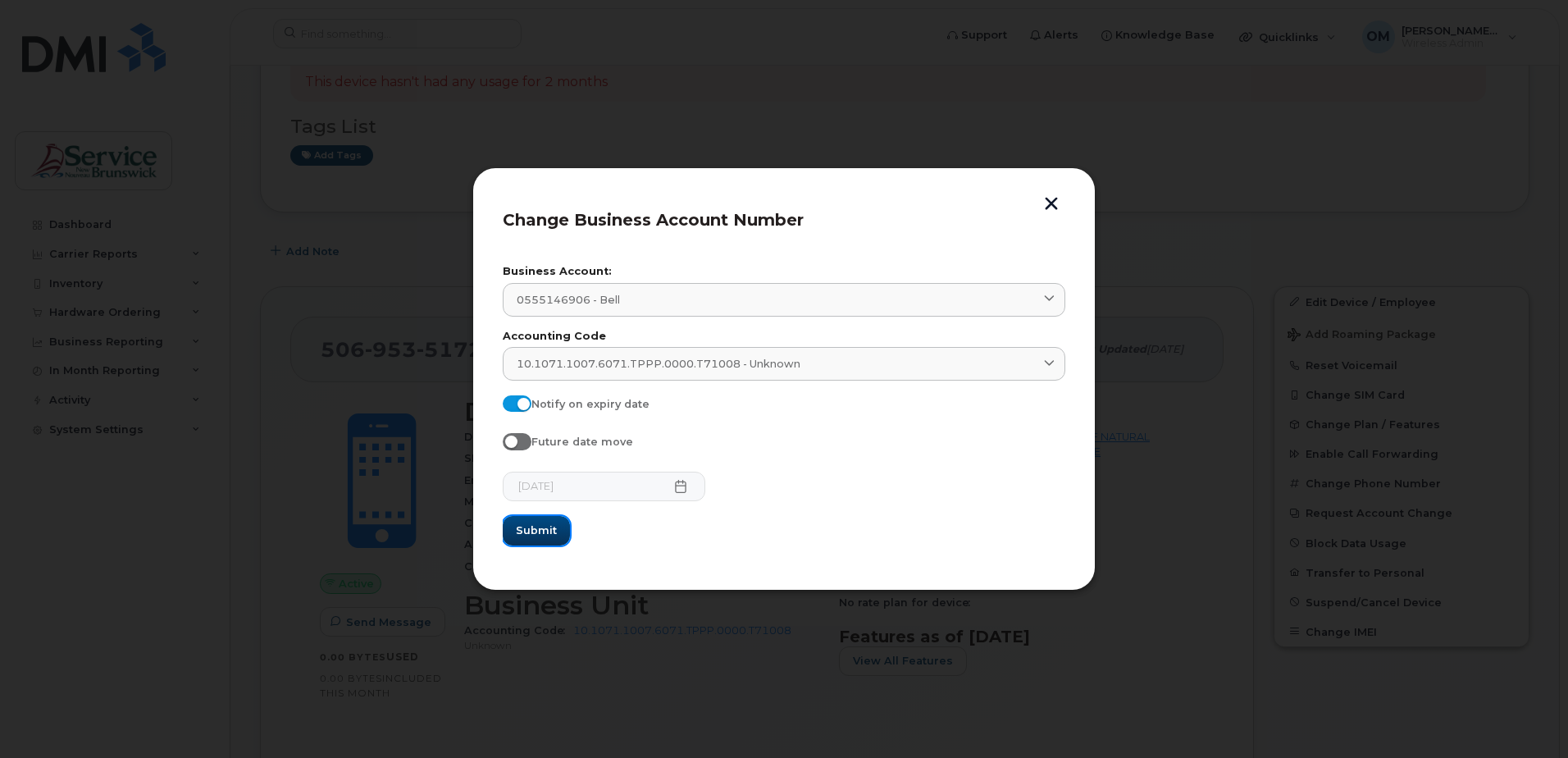
click at [533, 534] on span "Submit" at bounding box center [536, 530] width 41 height 16
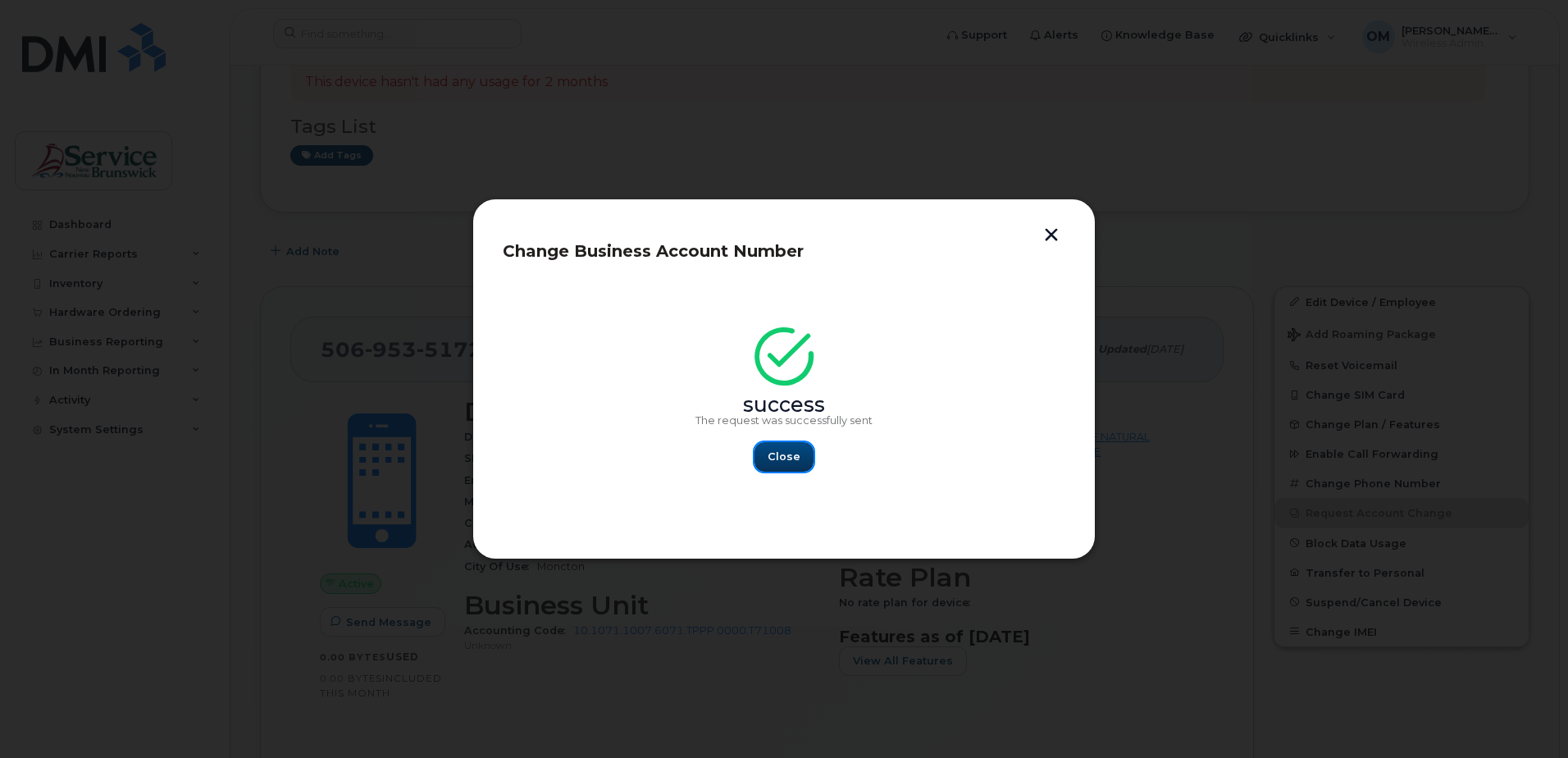
click at [803, 460] on button "Close" at bounding box center [783, 457] width 59 height 30
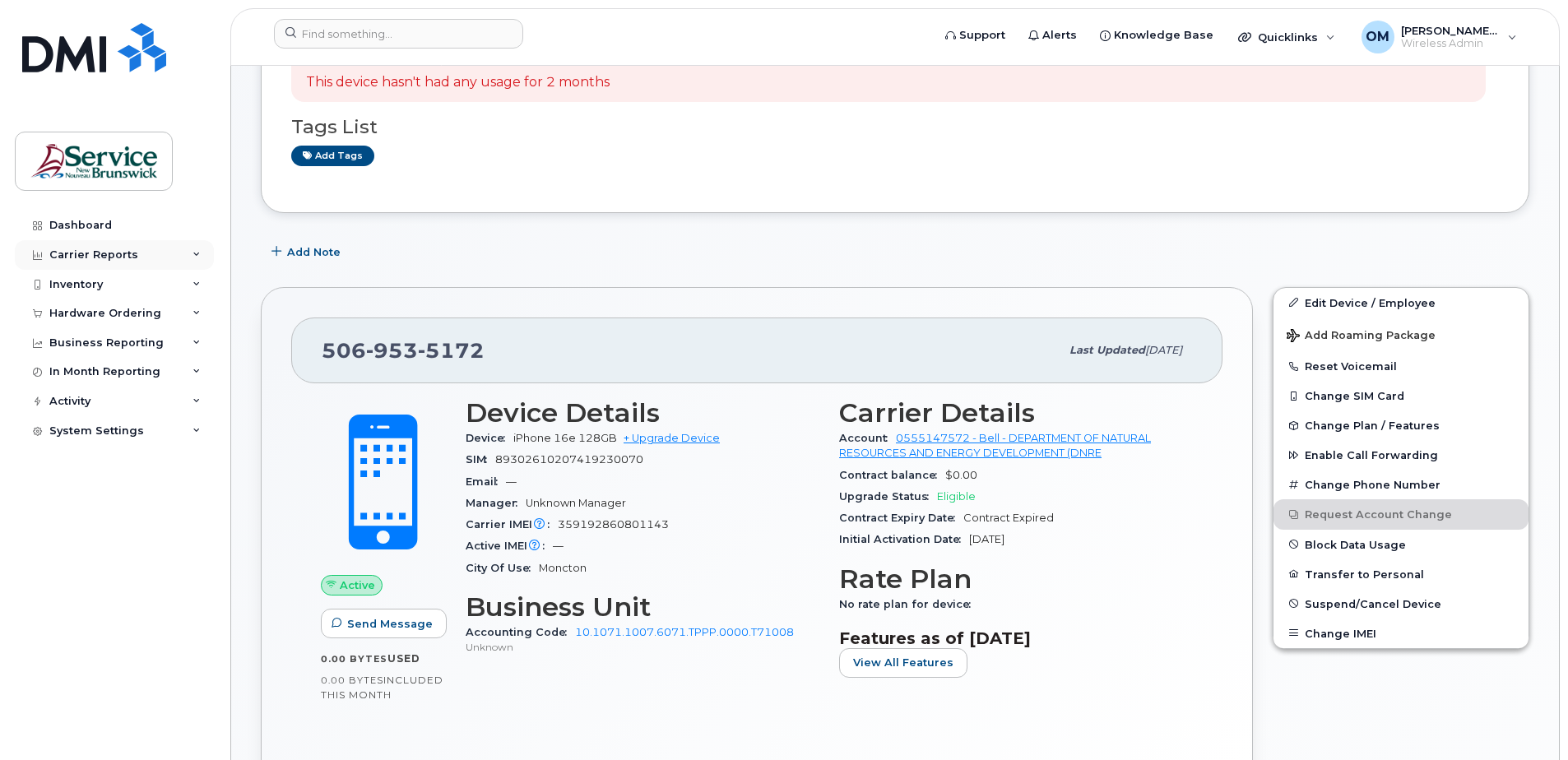
click at [105, 254] on div "Carrier Reports" at bounding box center [93, 255] width 89 height 13
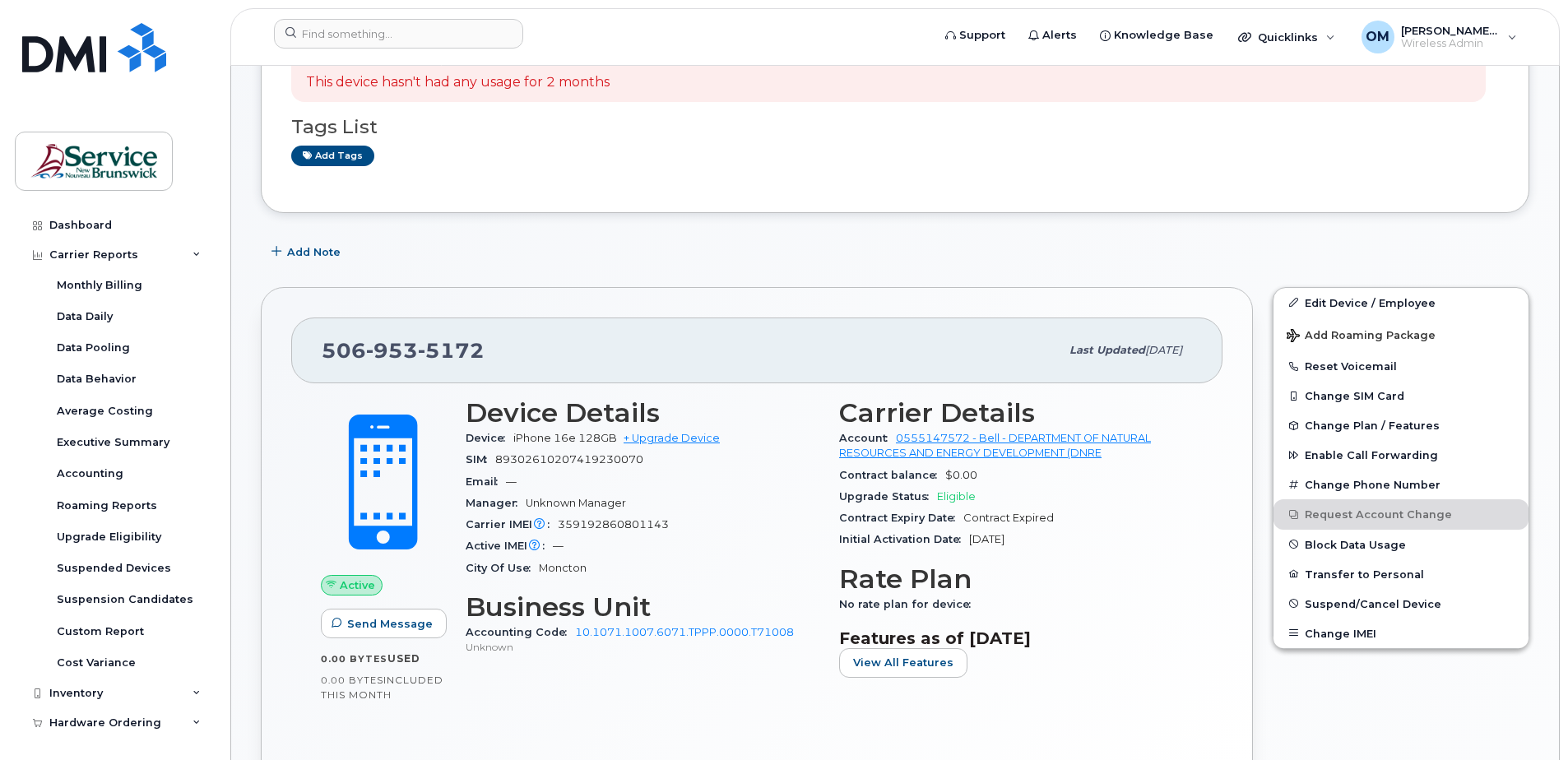
scroll to position [82, 0]
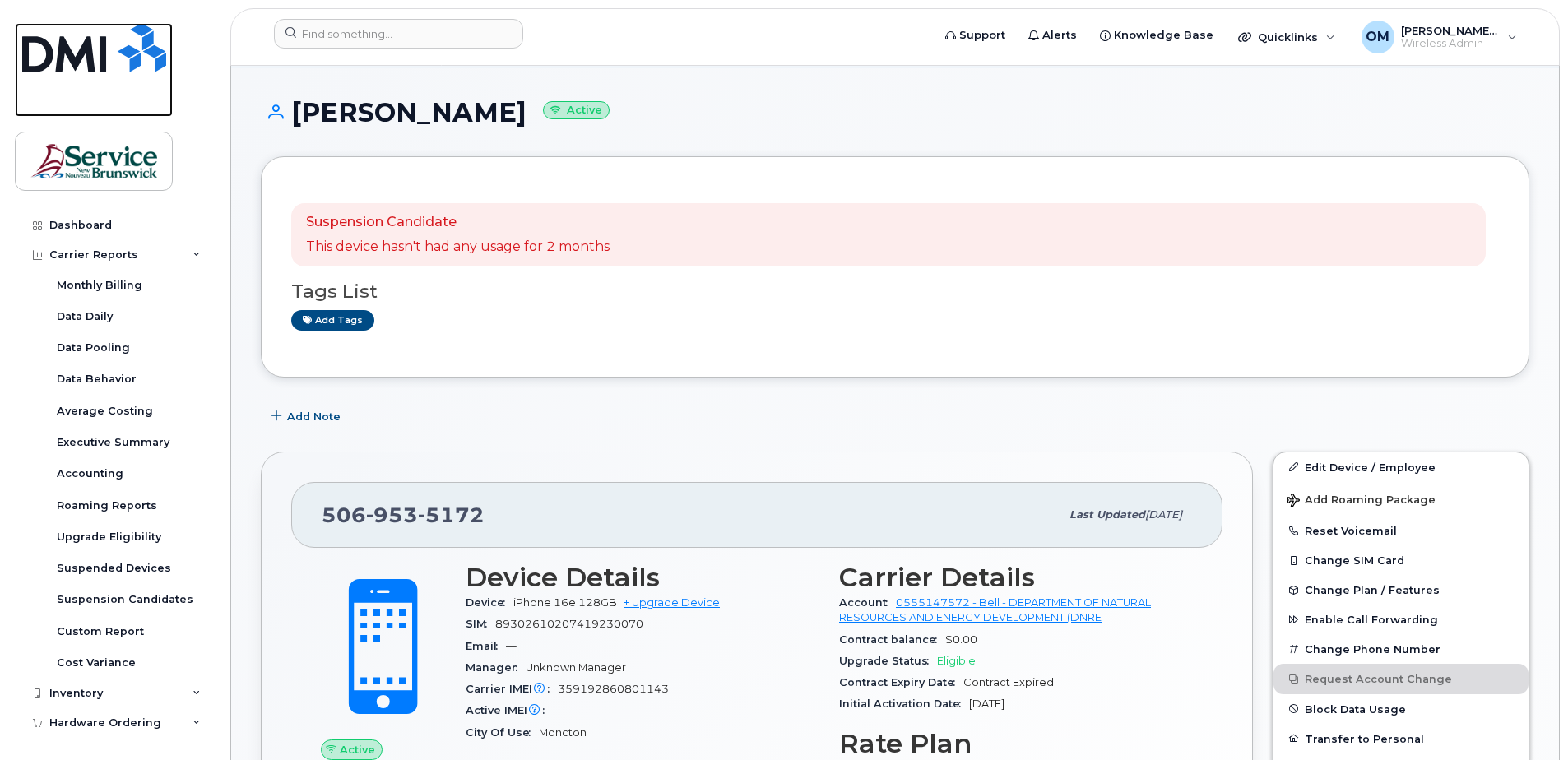
click at [120, 38] on img at bounding box center [94, 47] width 144 height 49
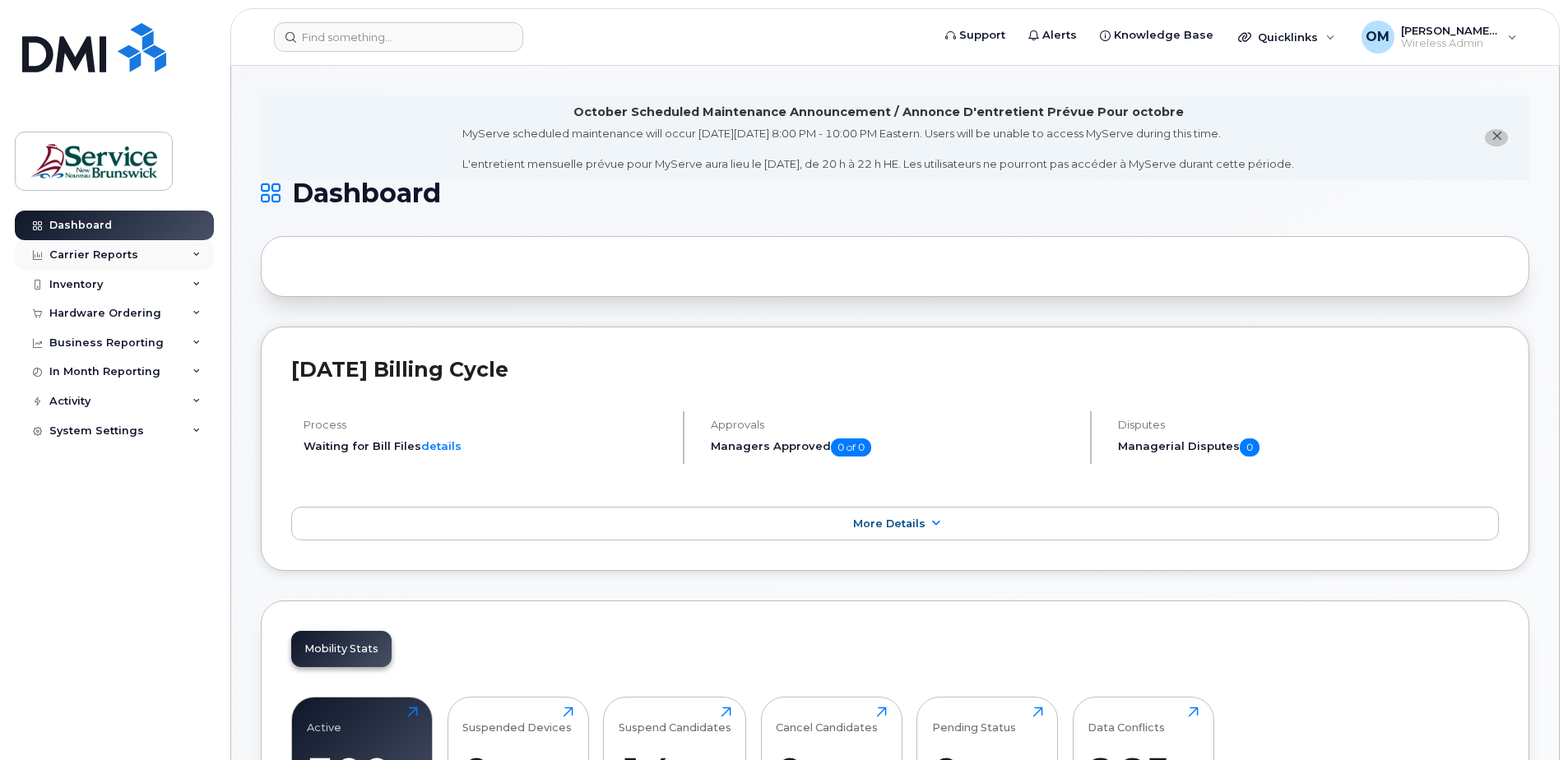
click at [199, 255] on icon at bounding box center [196, 255] width 8 height 8
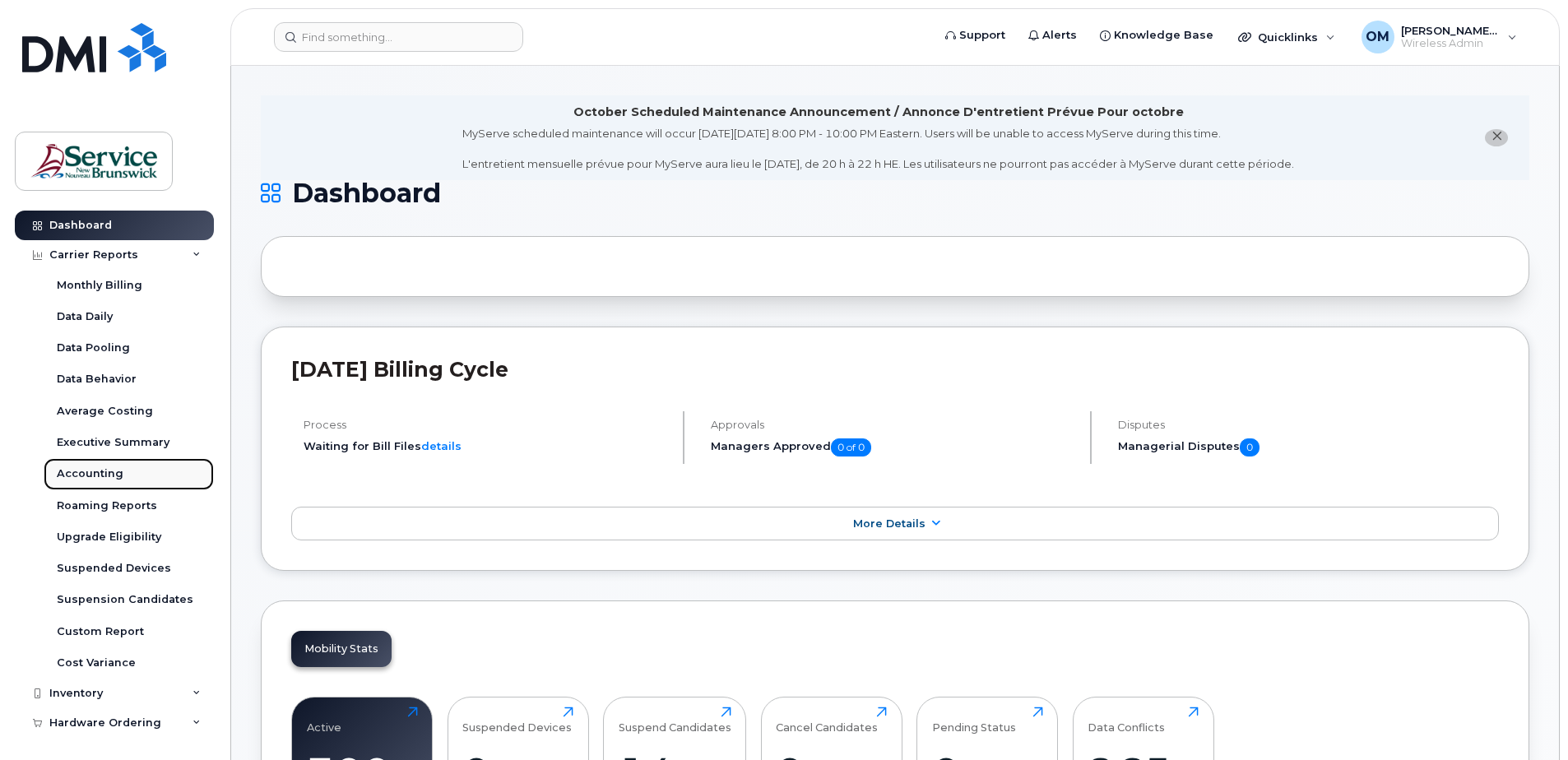
click at [98, 468] on div "Accounting" at bounding box center [90, 473] width 67 height 15
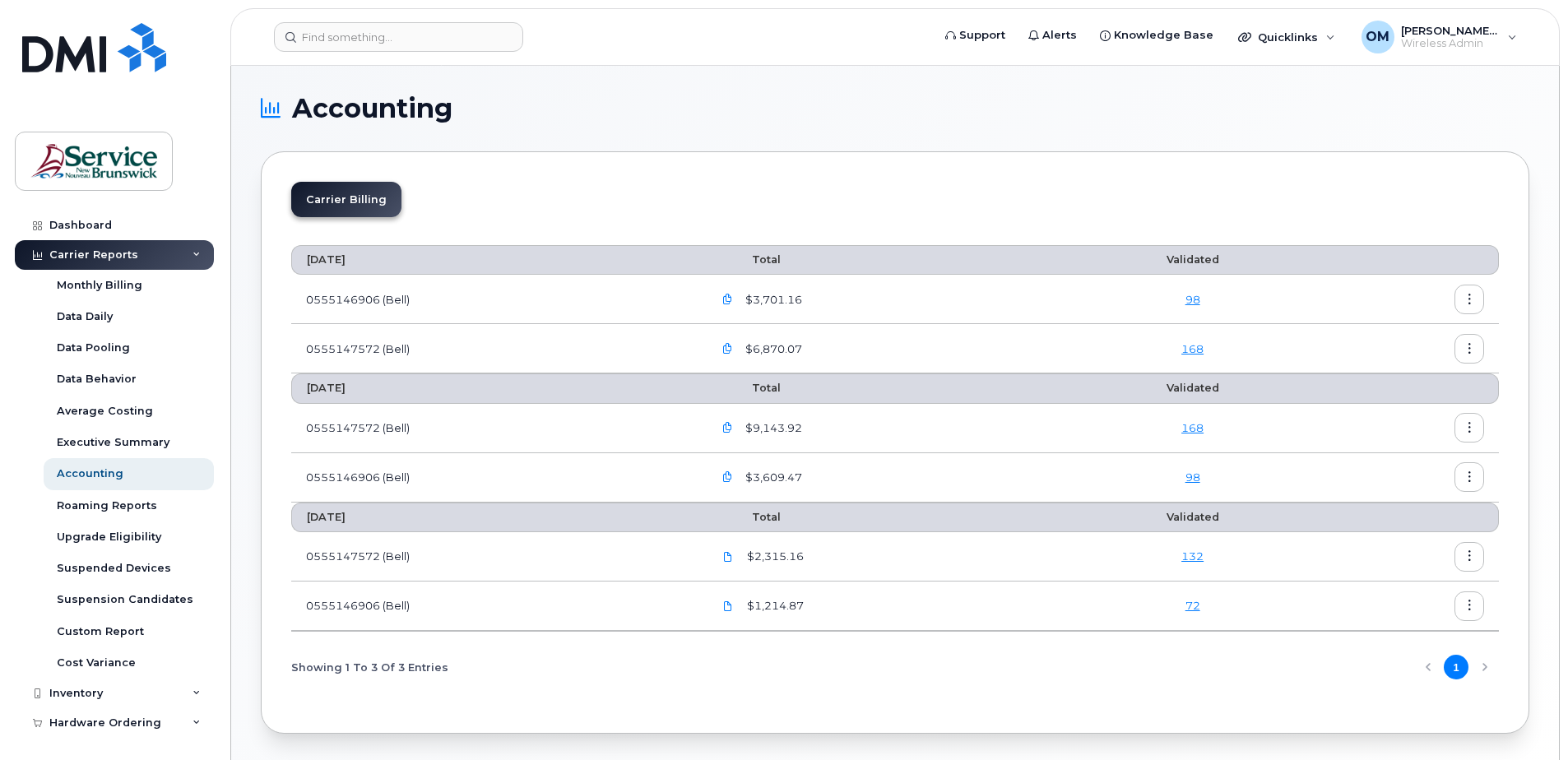
click at [733, 297] on icon "button" at bounding box center [728, 300] width 11 height 11
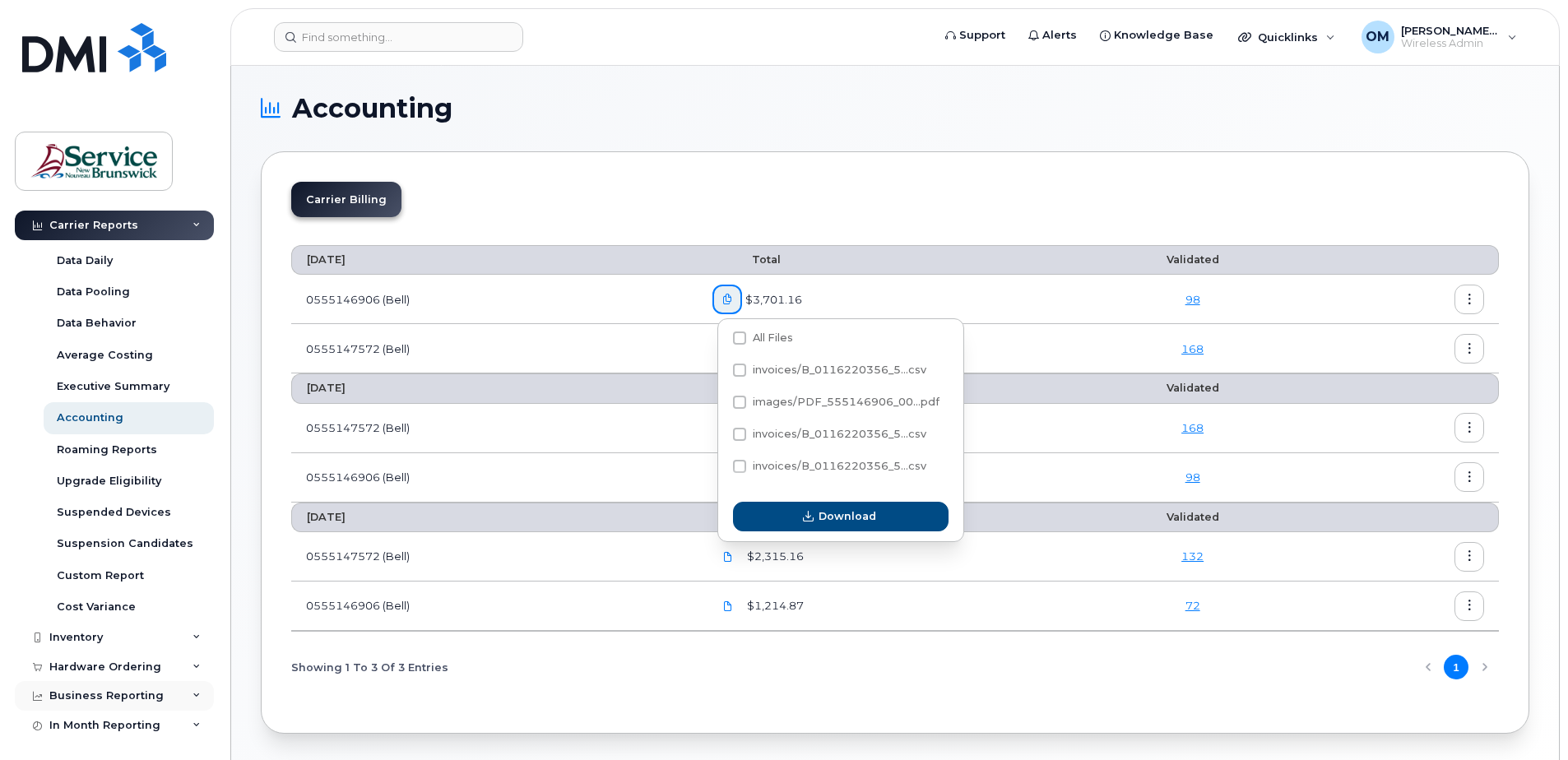
scroll to position [82, 0]
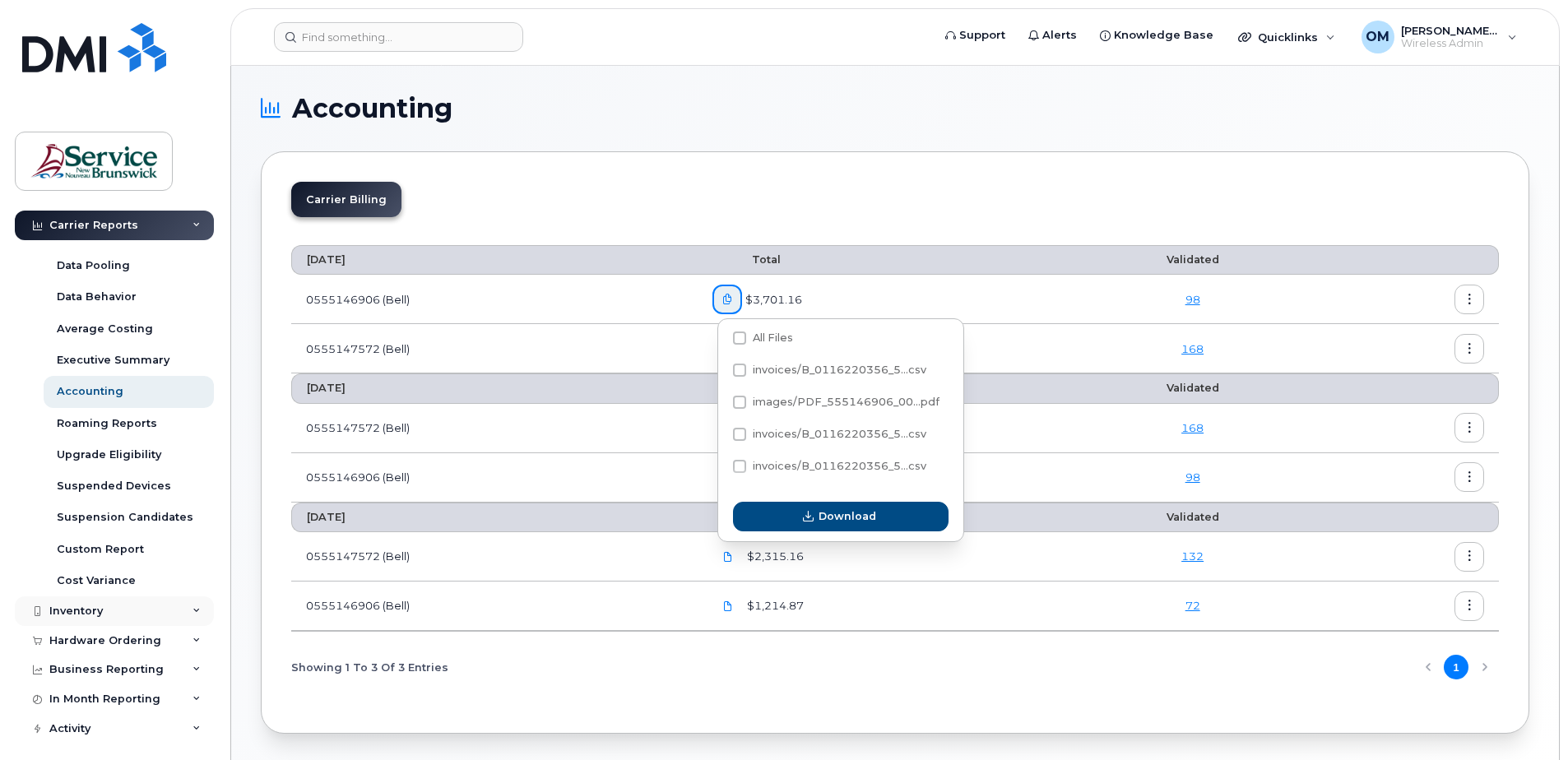
click at [85, 613] on div "Inventory" at bounding box center [76, 611] width 54 height 13
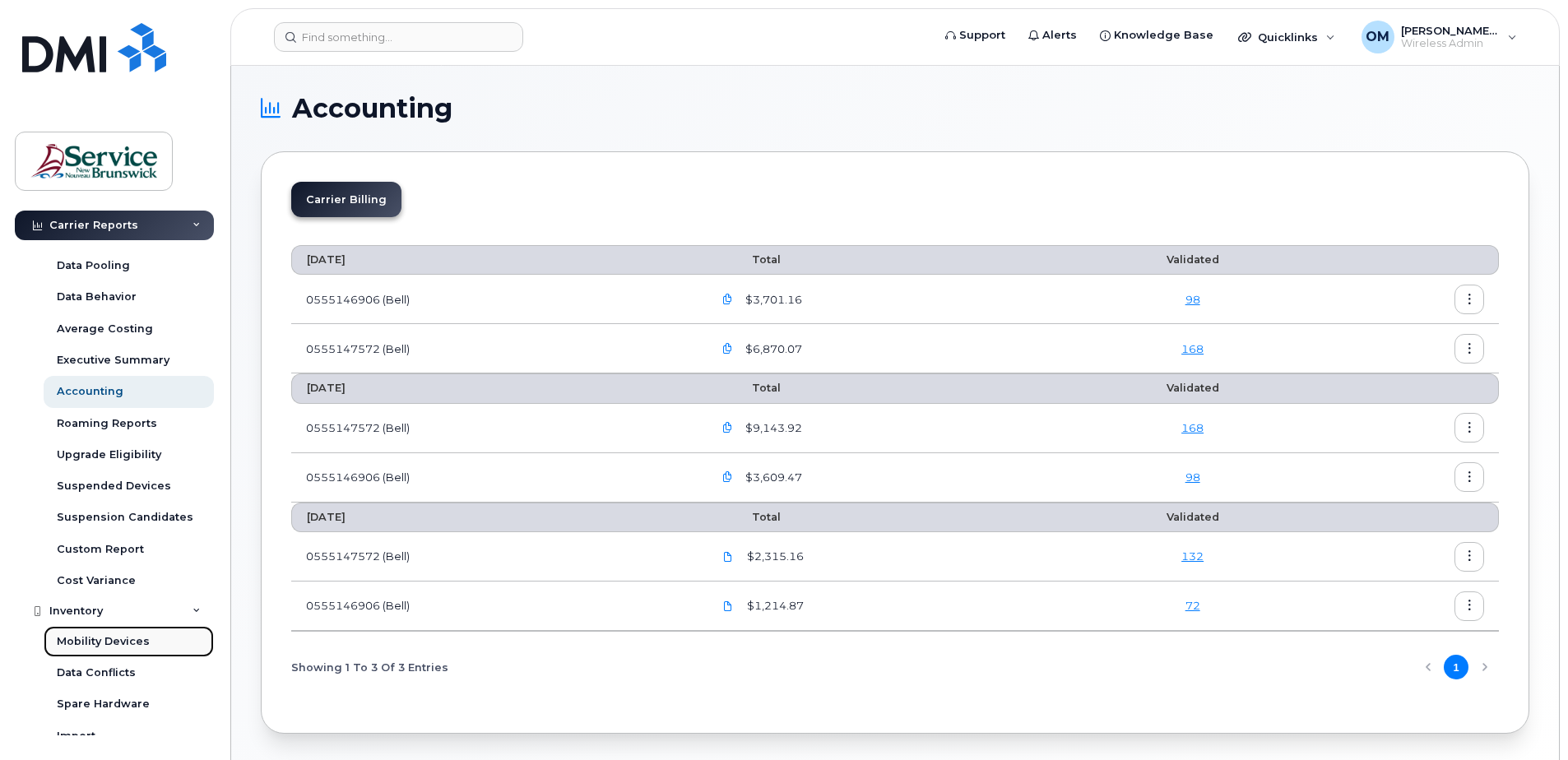
click at [93, 636] on div "Mobility Devices" at bounding box center [104, 642] width 93 height 15
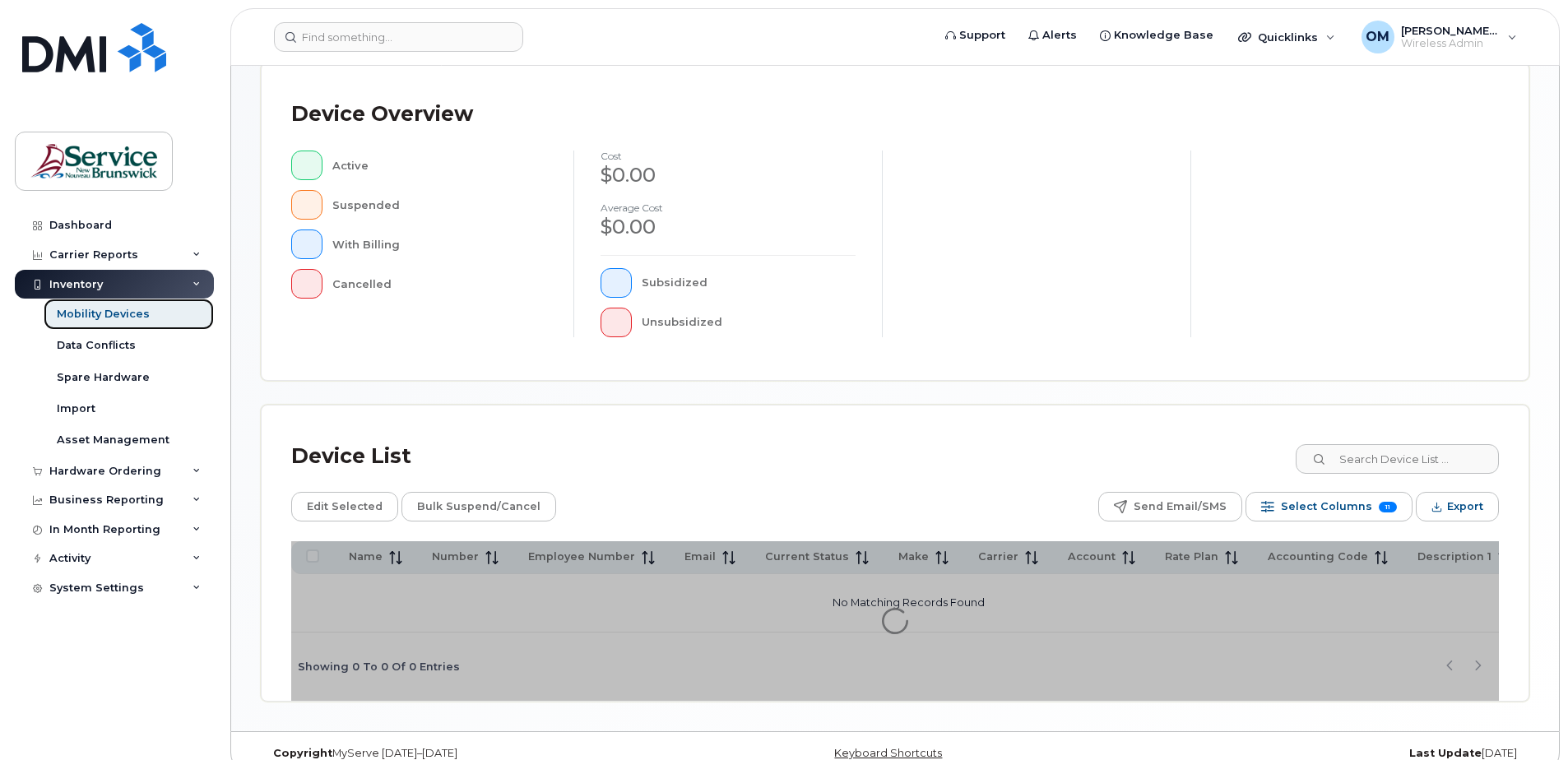
scroll to position [371, 0]
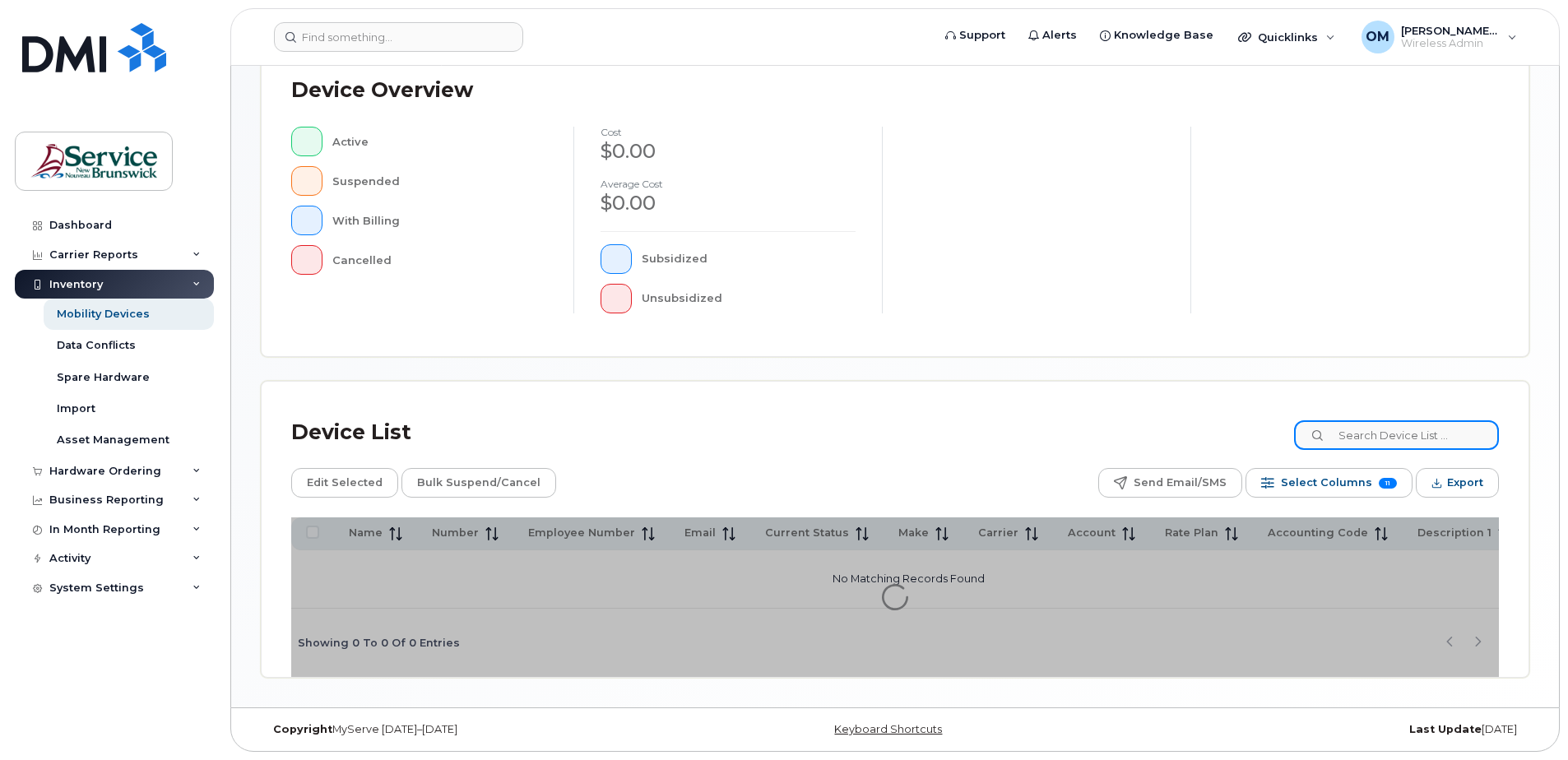
click at [1408, 435] on input at bounding box center [1396, 435] width 205 height 30
click at [1421, 438] on input at bounding box center [1396, 435] width 205 height 30
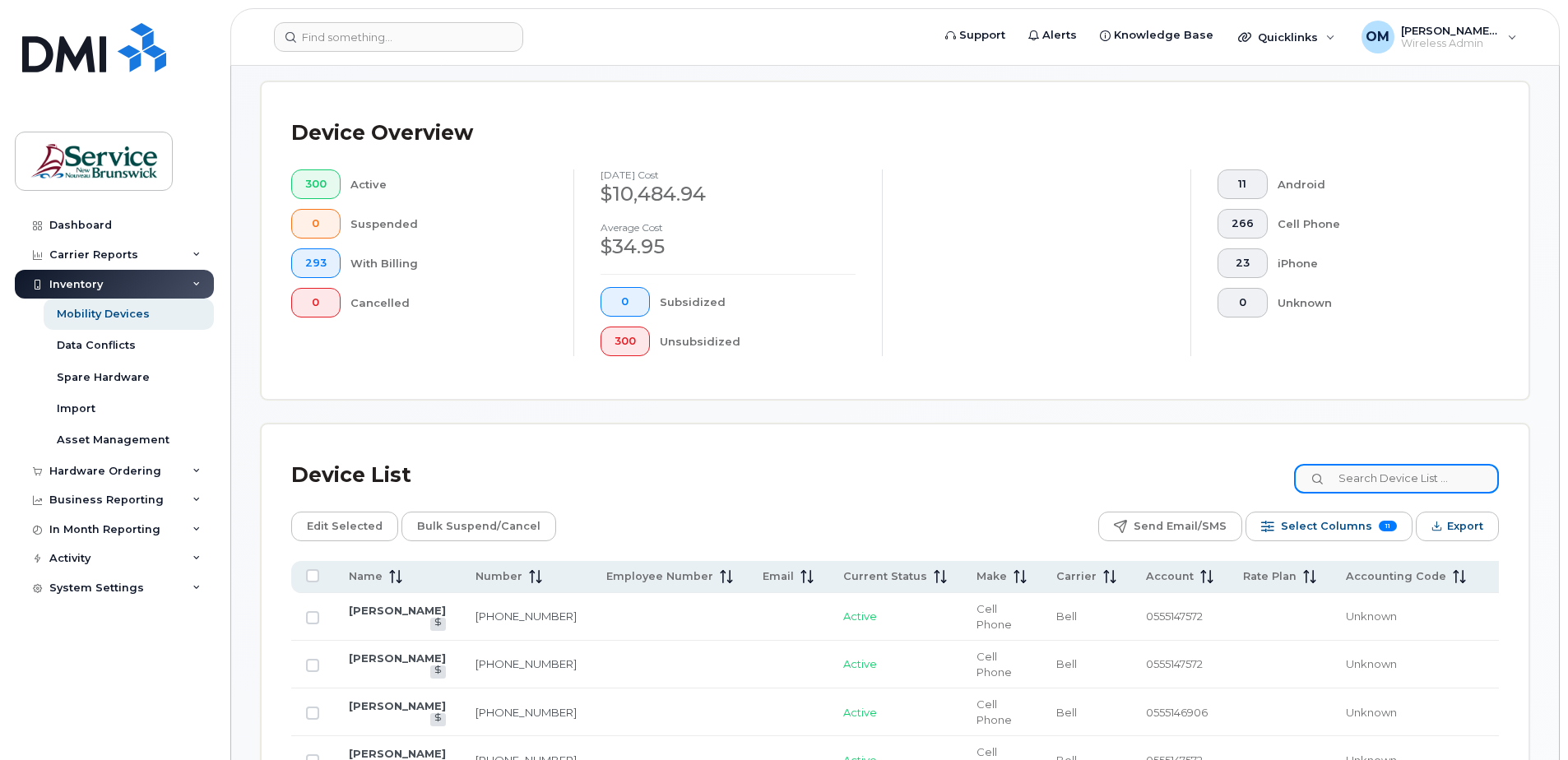
click at [1410, 472] on input at bounding box center [1396, 479] width 205 height 30
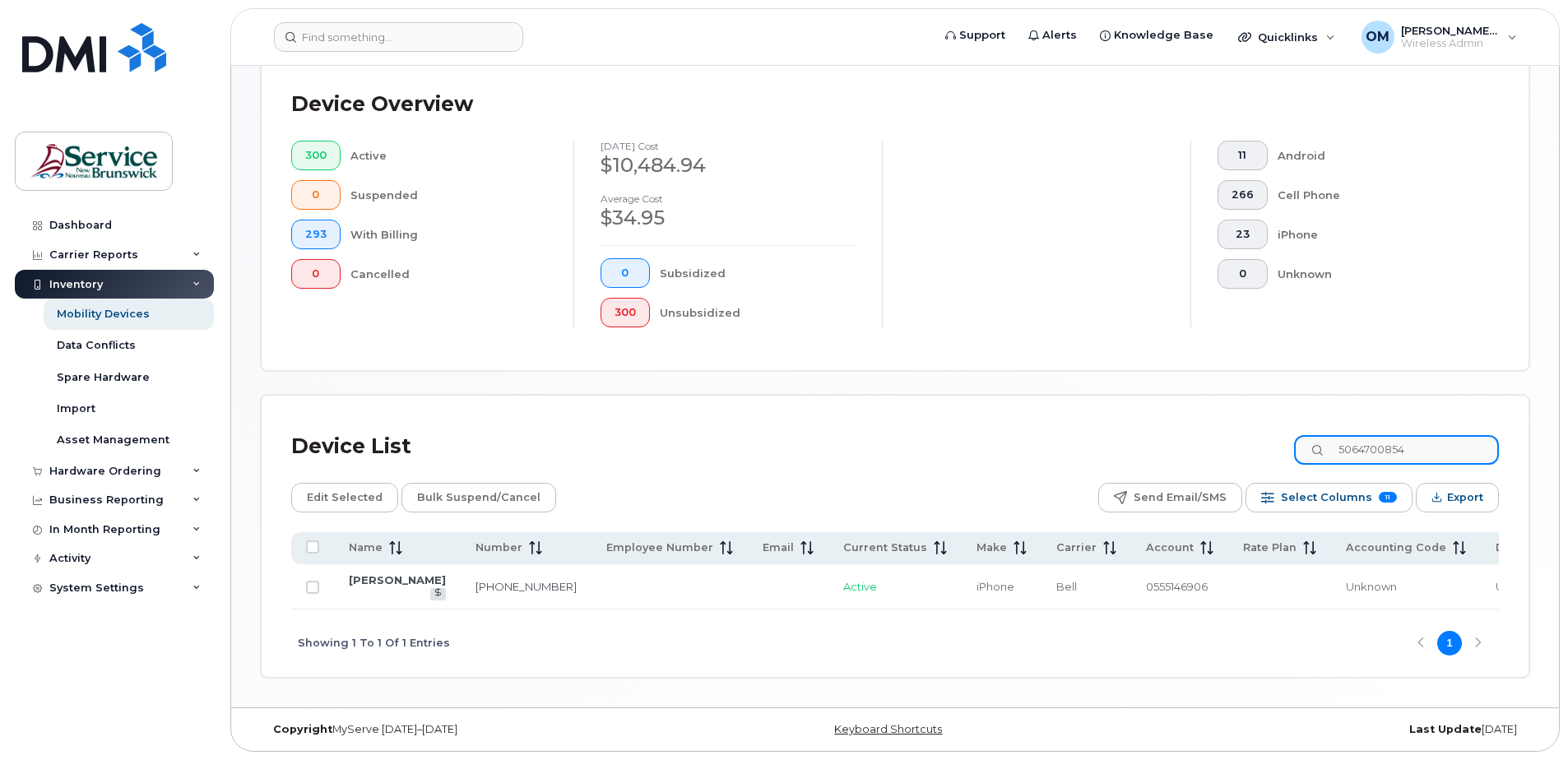
scroll to position [415, 0]
type input "5064700854"
click at [384, 573] on link "[PERSON_NAME]" at bounding box center [397, 579] width 97 height 13
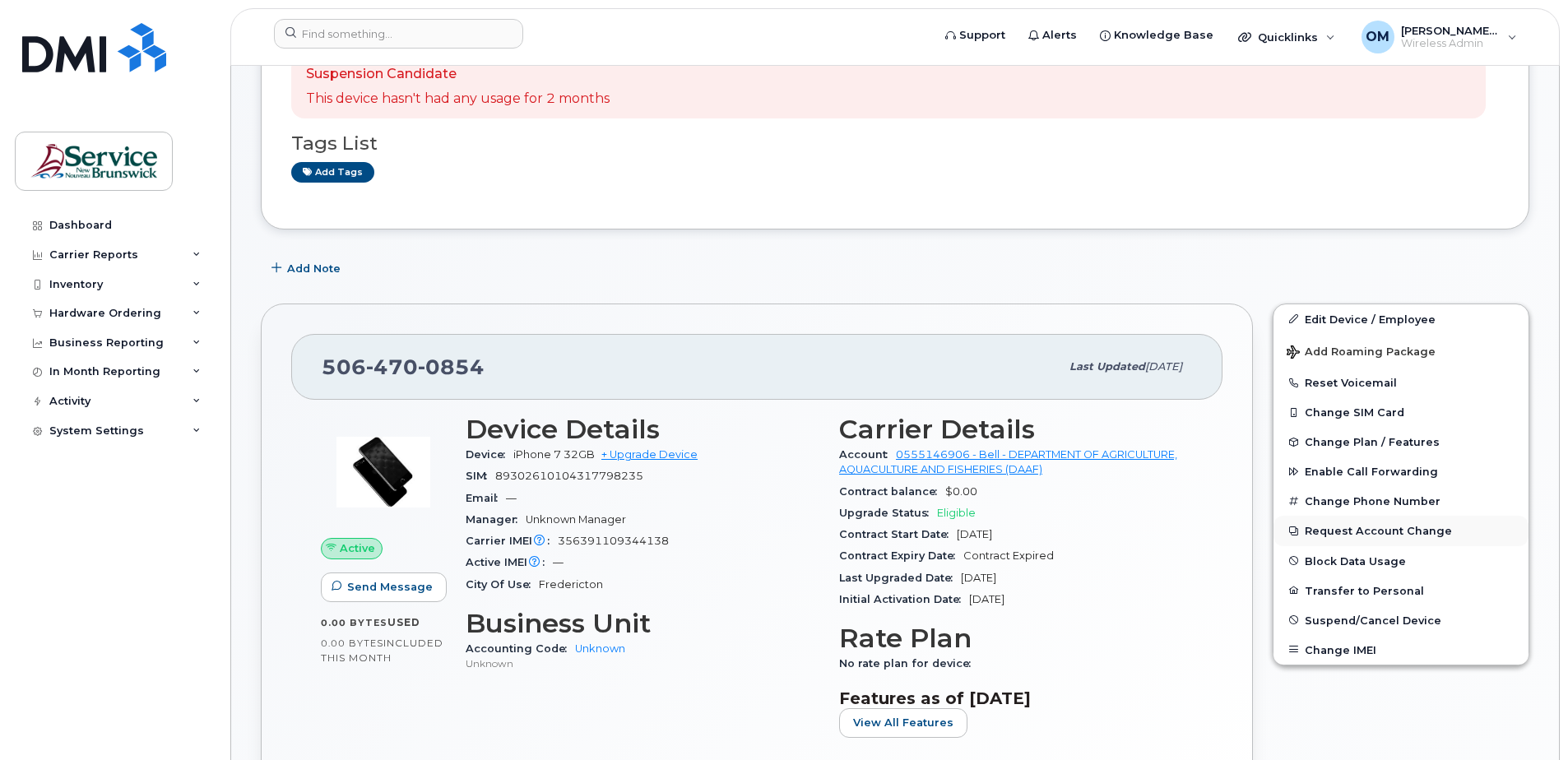
scroll to position [231, 0]
click at [1360, 623] on span "Suspend/Cancel Device" at bounding box center [1373, 619] width 137 height 12
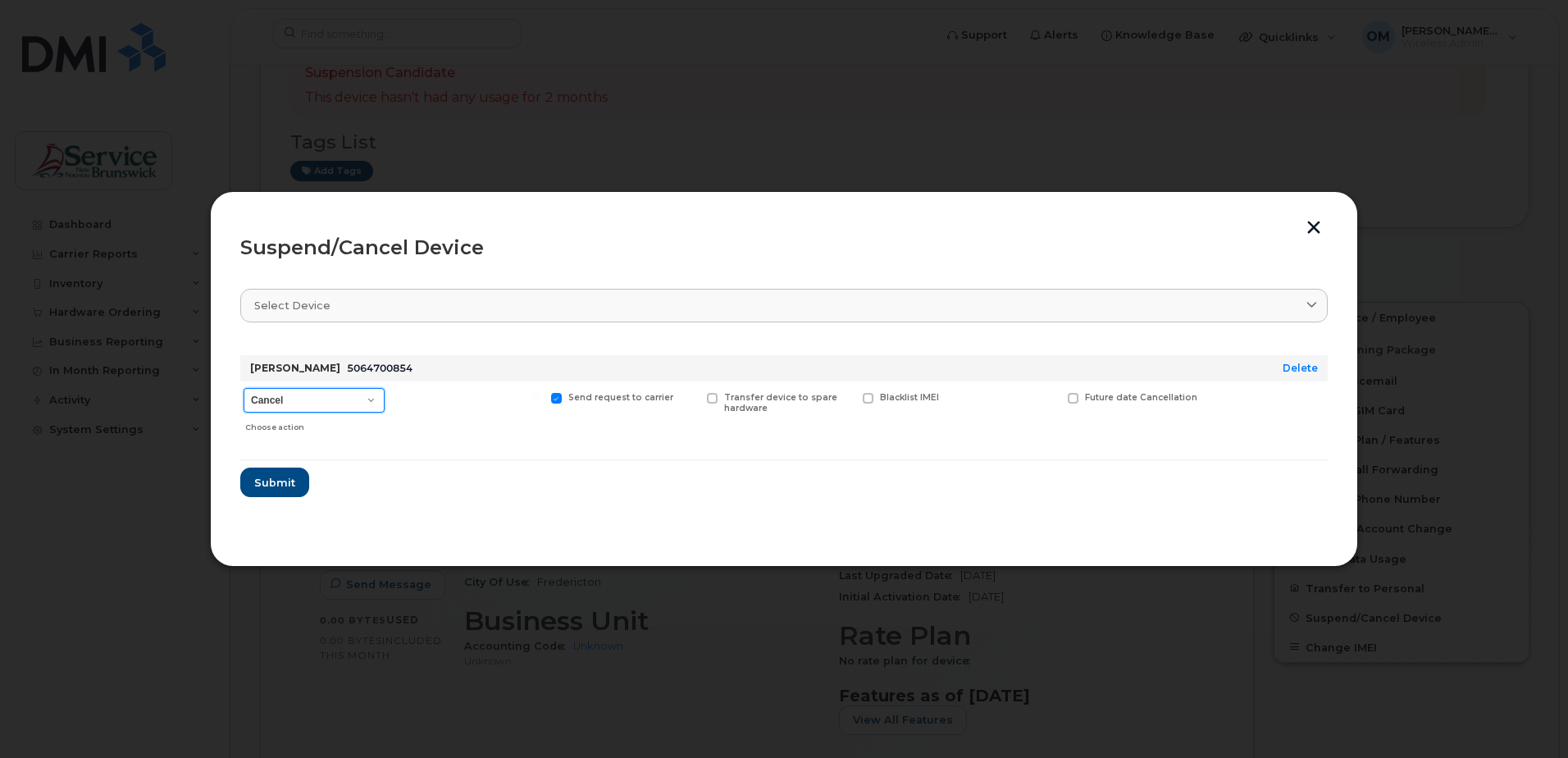
click at [337, 408] on select "Cancel Suspend - Extend Suspension Suspend - Reduced Rate Suspend - Full Rate S…" at bounding box center [313, 400] width 141 height 25
click at [496, 523] on section "Select device Type first three symbols or more [PERSON_NAME] 5064700854 Delete …" at bounding box center [784, 405] width 1088 height 263
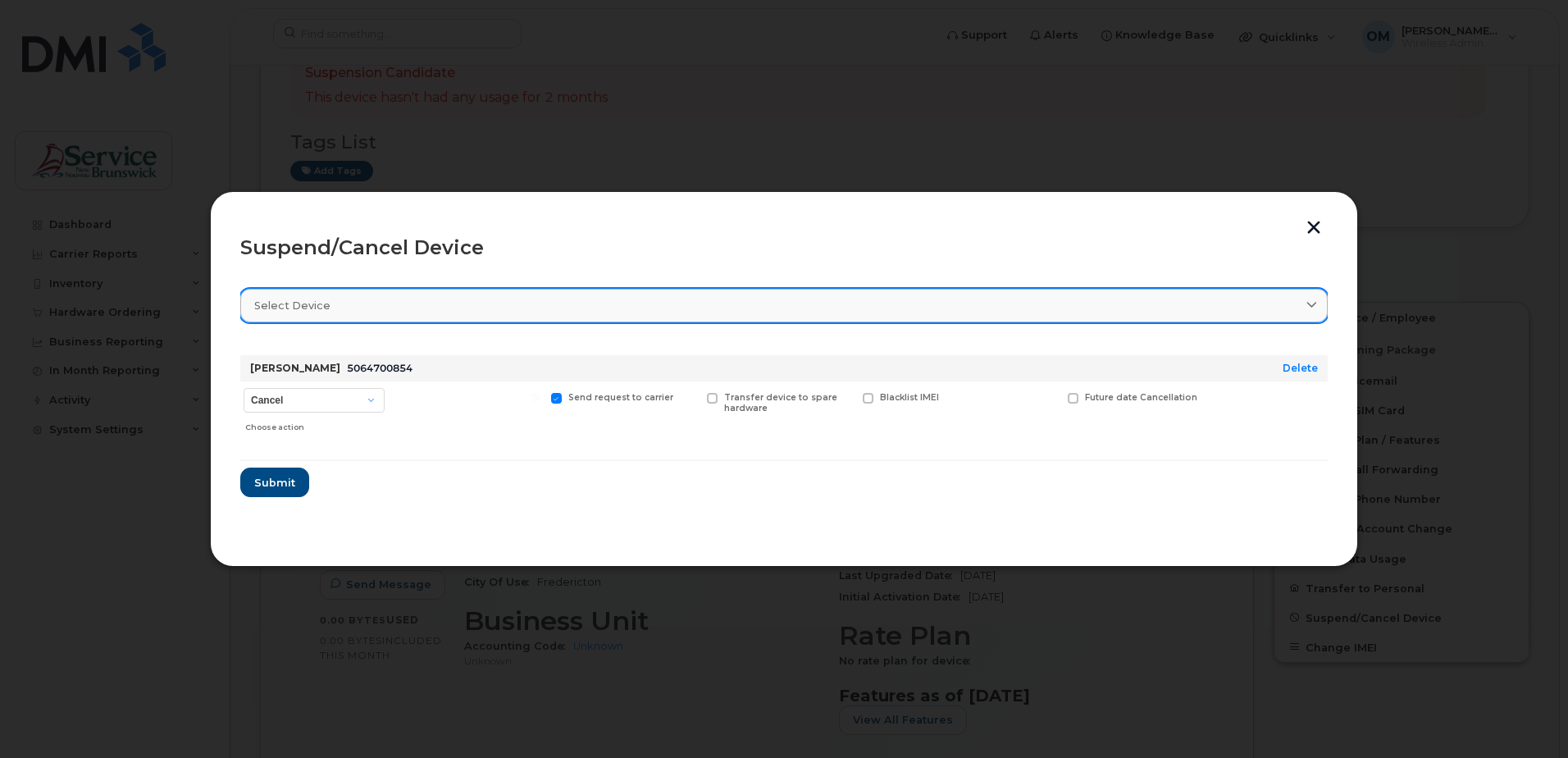
click at [454, 317] on link "Select device" at bounding box center [784, 305] width 1088 height 33
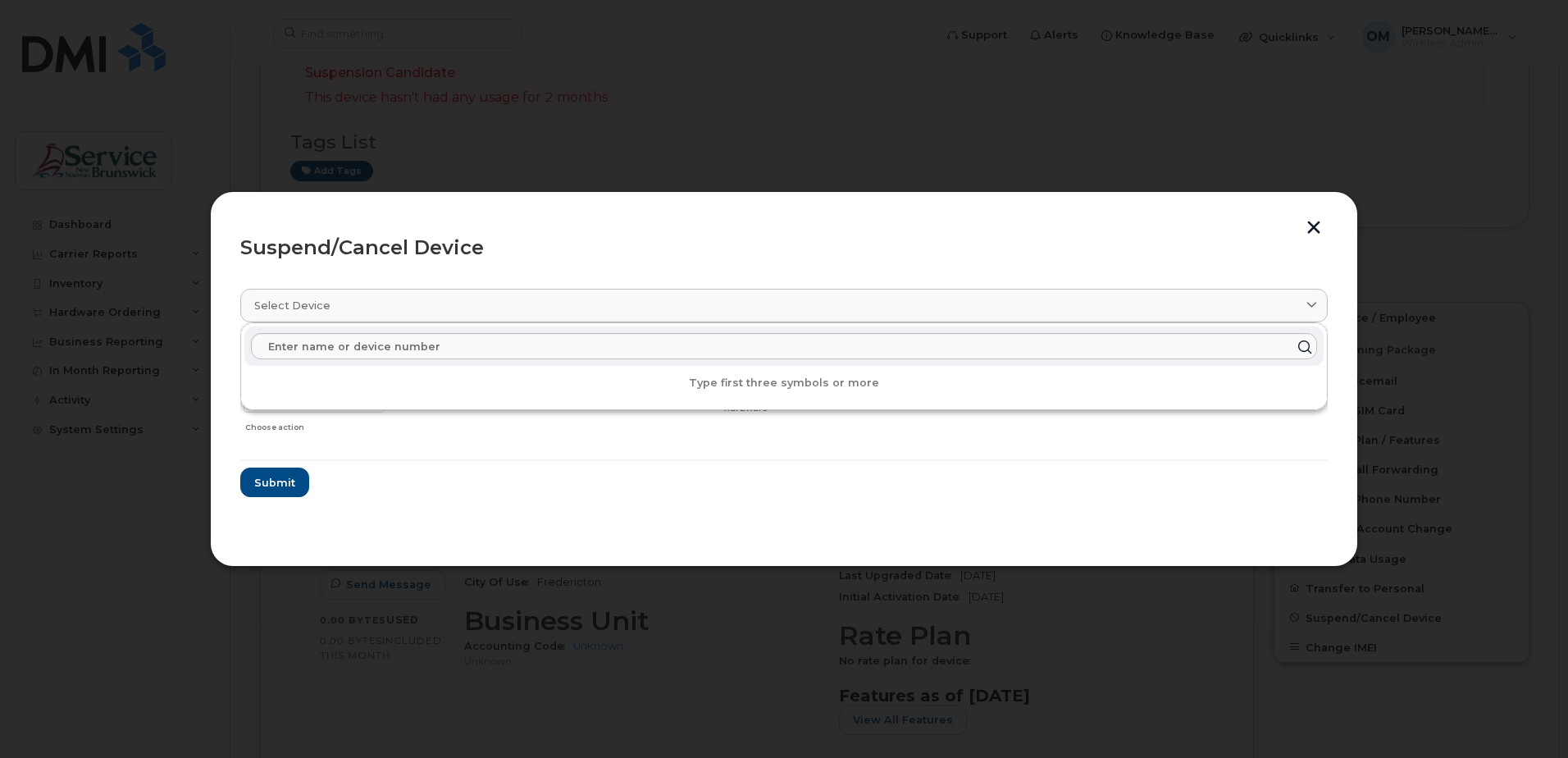
click at [457, 487] on form "[PERSON_NAME] 5064700854 Delete Cancel Suspend - Extend Suspension Suspend - Re…" at bounding box center [784, 419] width 1088 height 155
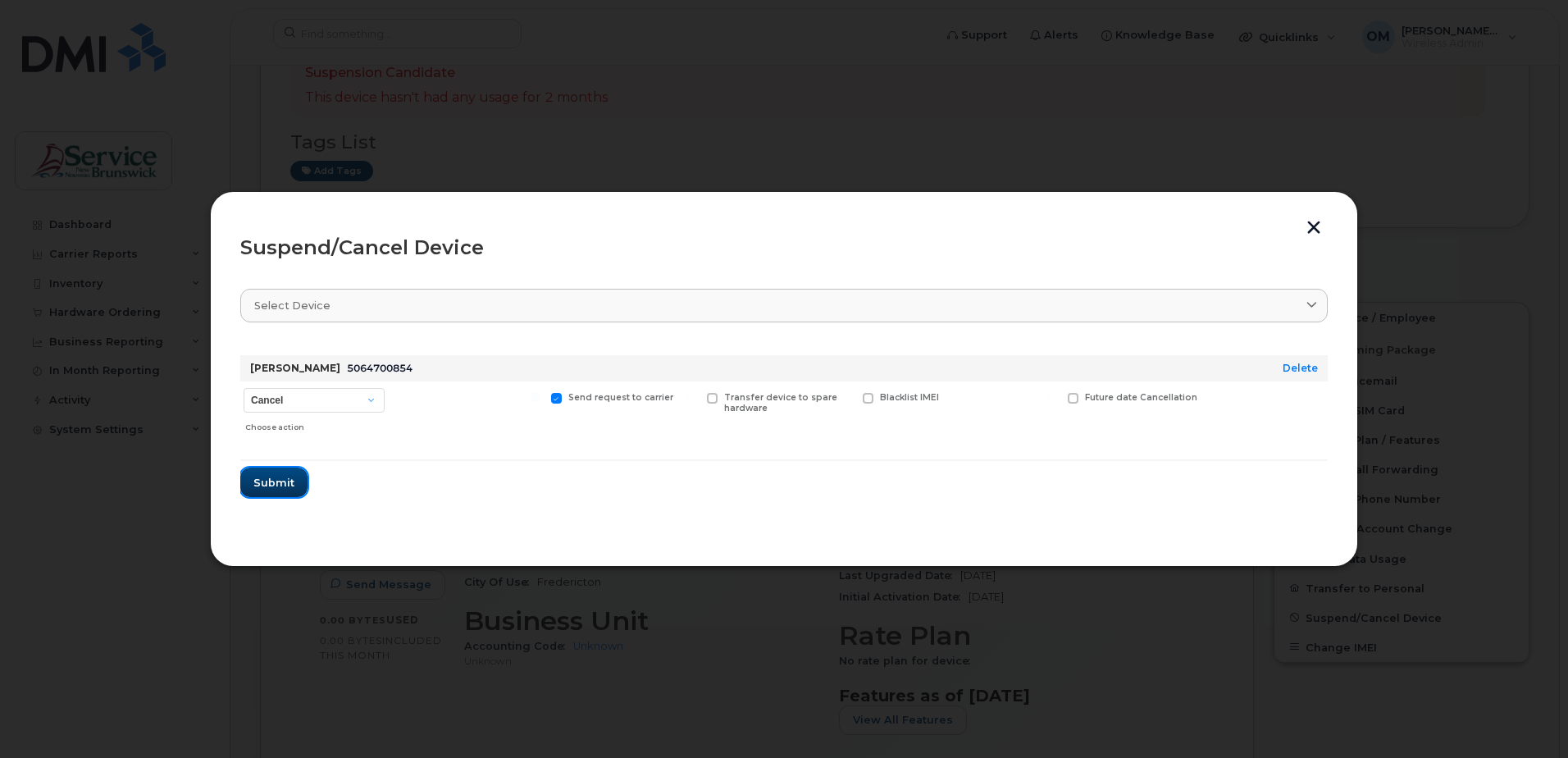
click at [273, 491] on button "Submit" at bounding box center [274, 482] width 67 height 30
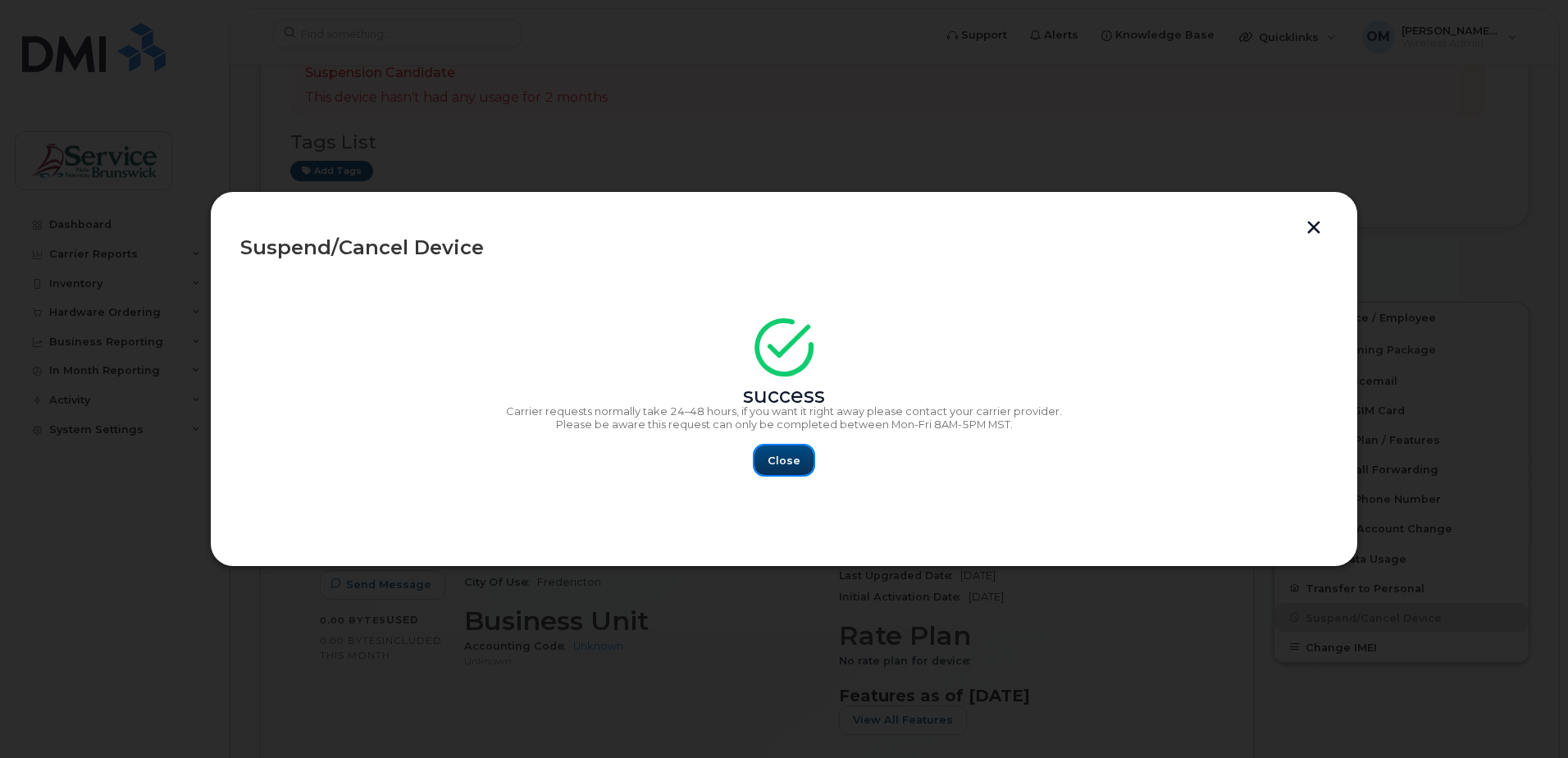
click at [788, 466] on span "Close" at bounding box center [783, 460] width 32 height 16
